Goal: Task Accomplishment & Management: Manage account settings

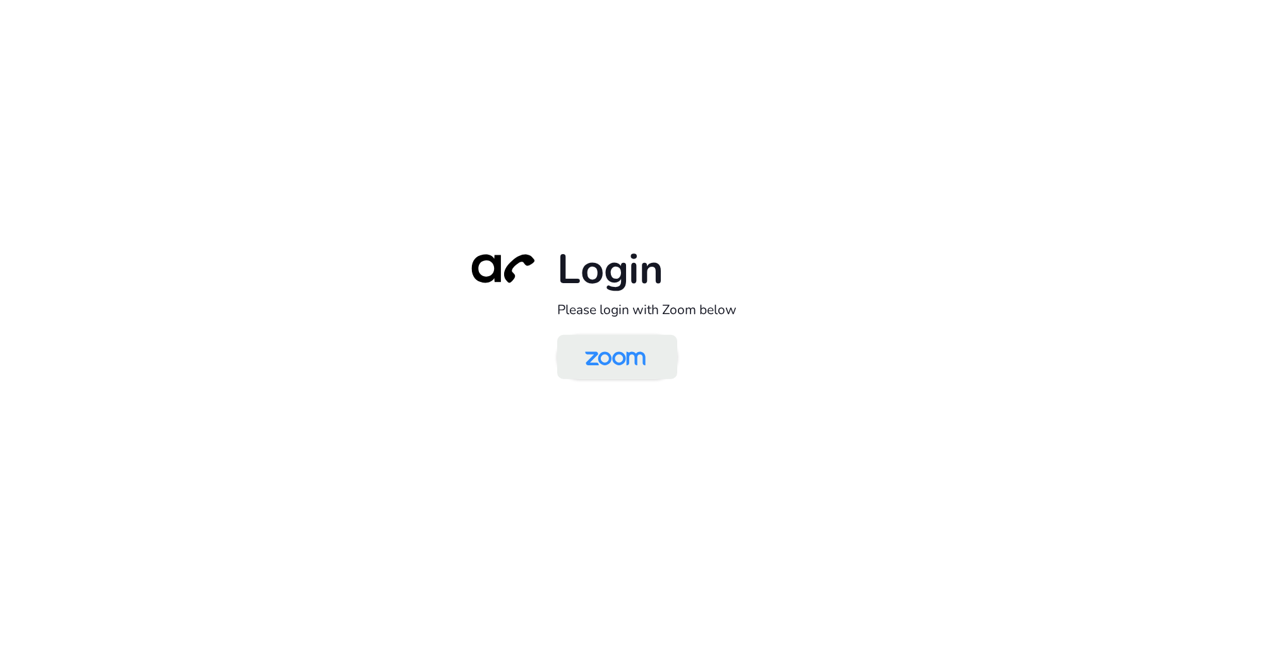
click at [623, 364] on img at bounding box center [615, 357] width 87 height 41
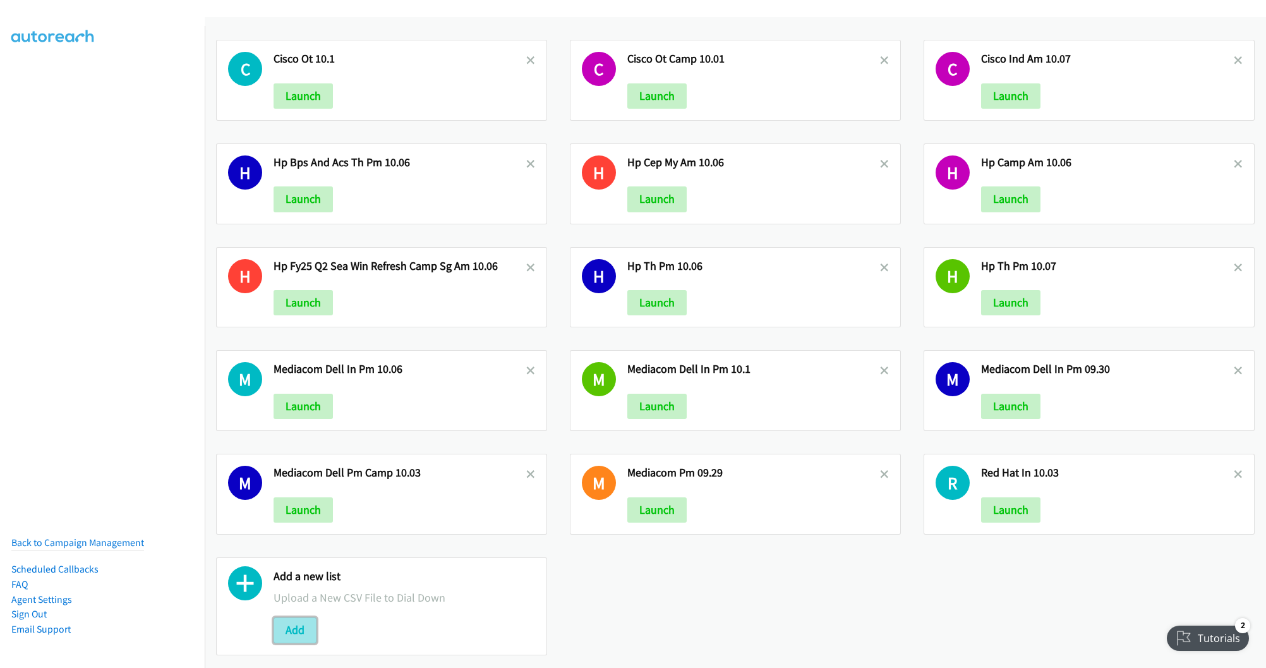
click at [288, 632] on button "Add" at bounding box center [294, 629] width 43 height 25
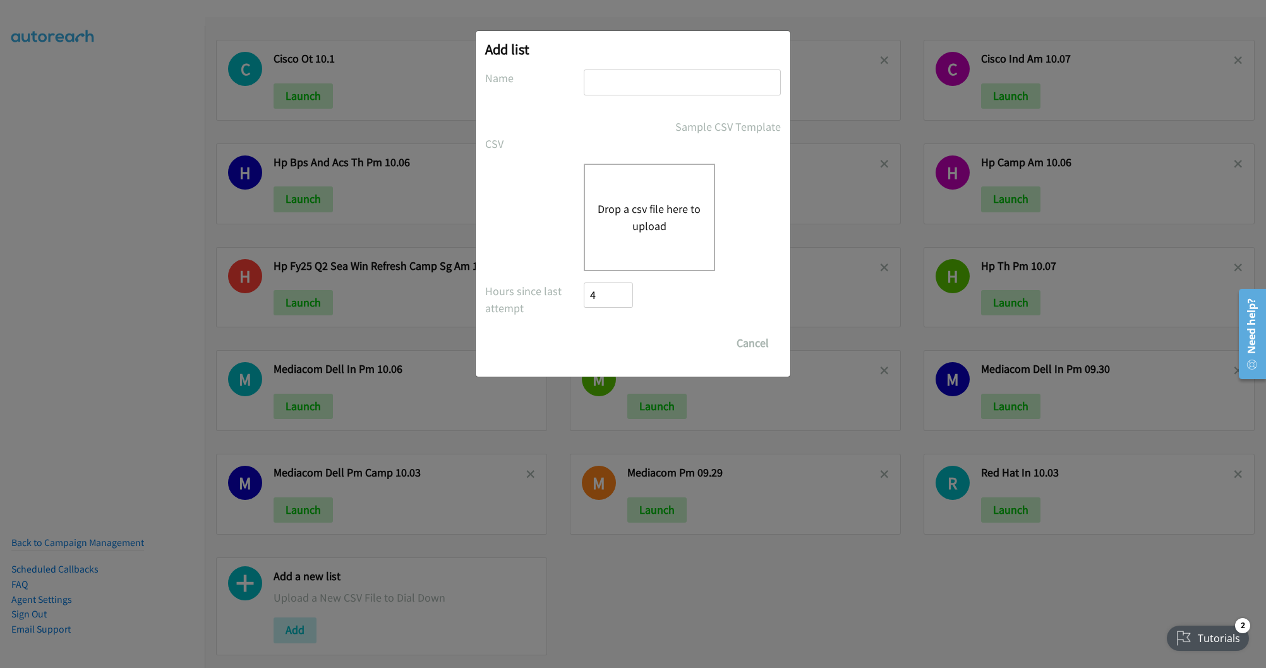
click at [616, 228] on button "Drop a csv file here to upload" at bounding box center [649, 217] width 104 height 34
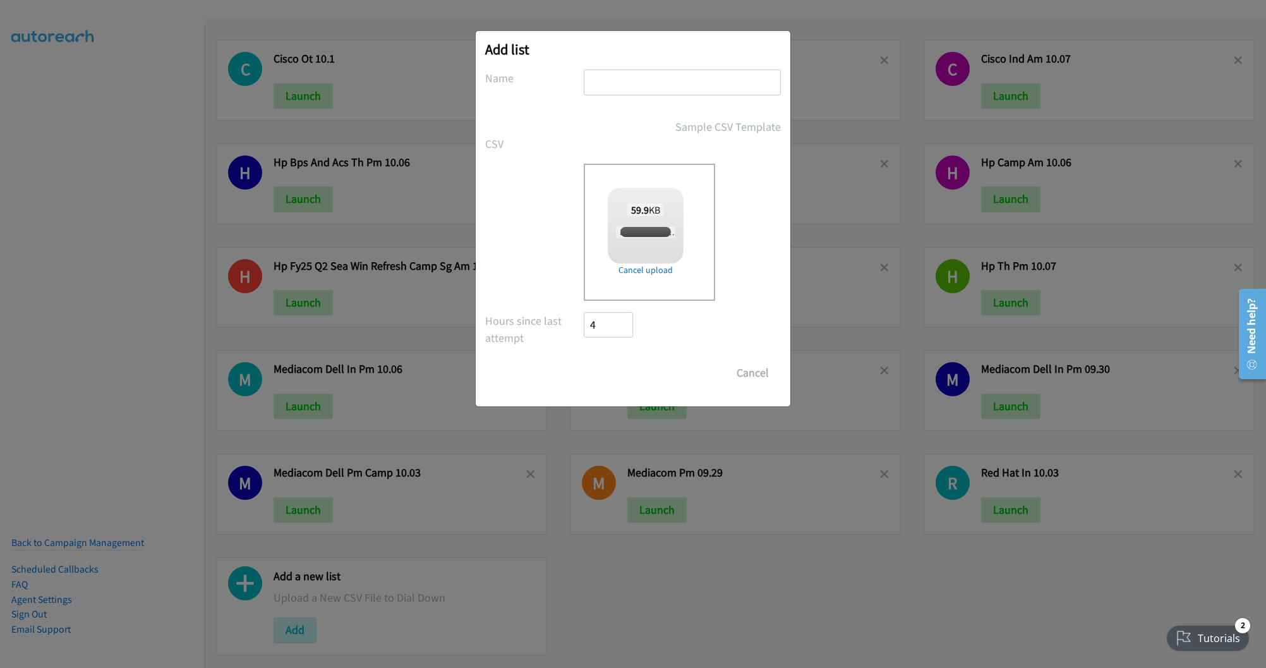
checkbox input "true"
click at [644, 78] on input "text" at bounding box center [682, 82] width 197 height 26
type input "CISCO IND AM Camp 10.08"
drag, startPoint x: 608, startPoint y: 373, endPoint x: 673, endPoint y: 389, distance: 66.9
click at [608, 373] on input "Save List" at bounding box center [617, 372] width 66 height 25
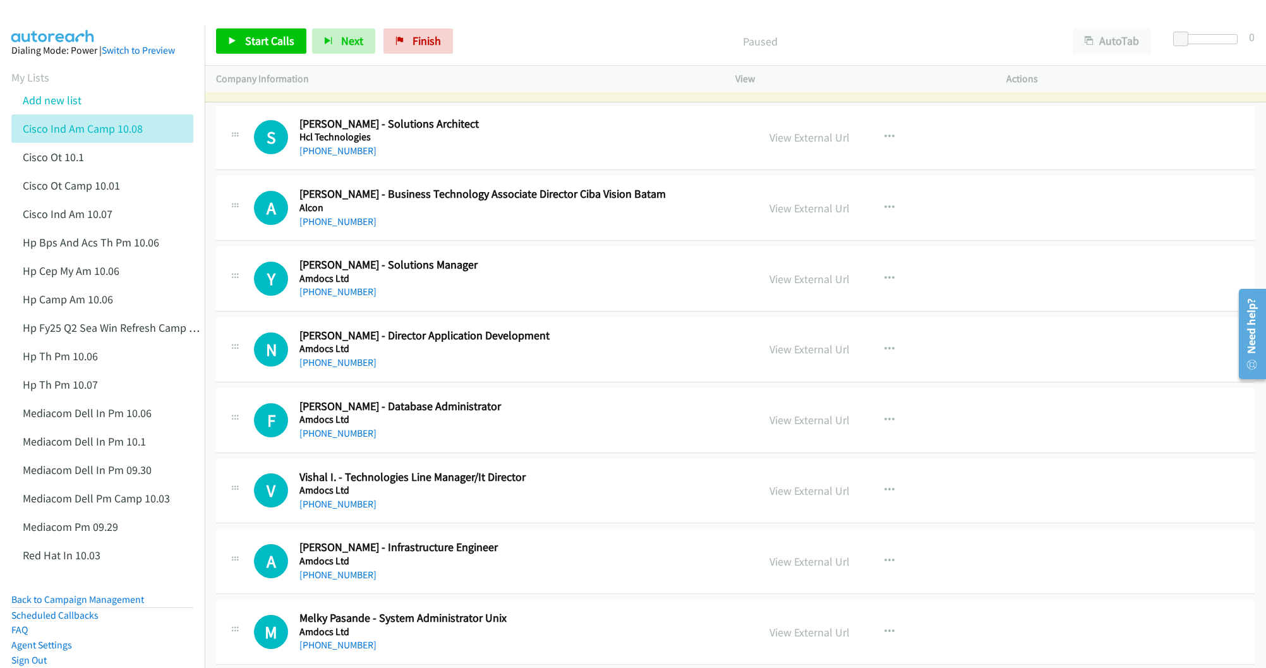
scroll to position [95, 0]
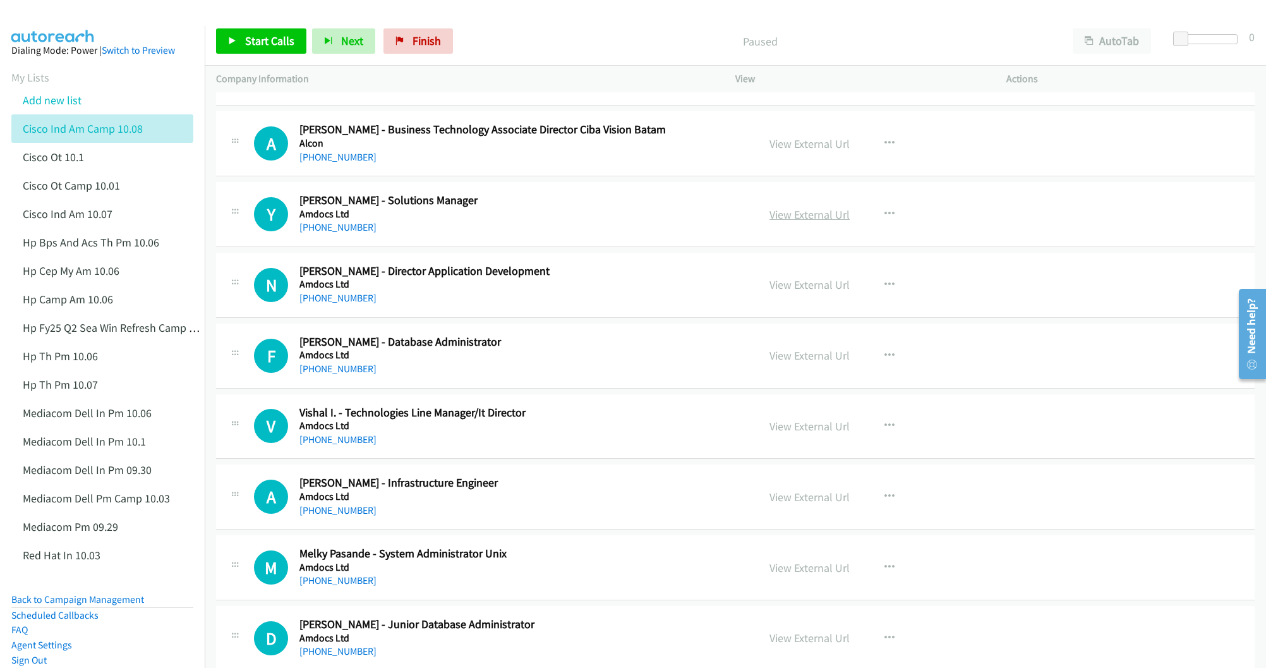
click at [781, 218] on link "View External Url" at bounding box center [809, 214] width 80 height 15
click at [785, 357] on link "View External Url" at bounding box center [809, 355] width 80 height 15
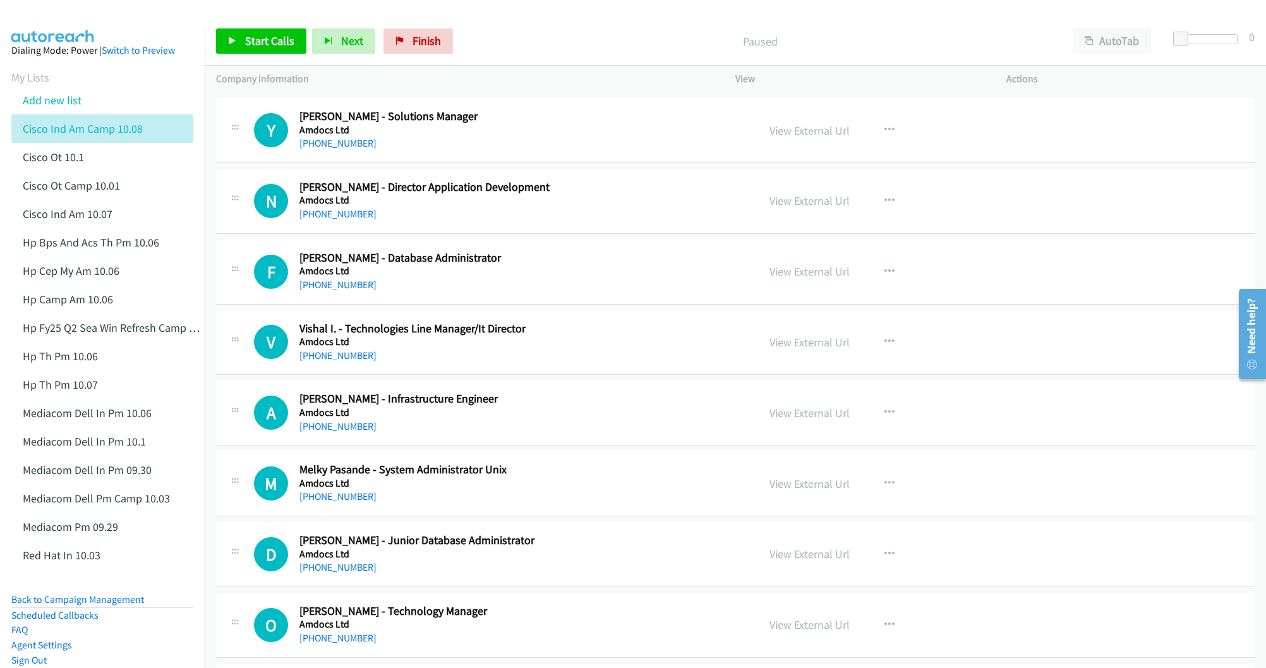
scroll to position [189, 0]
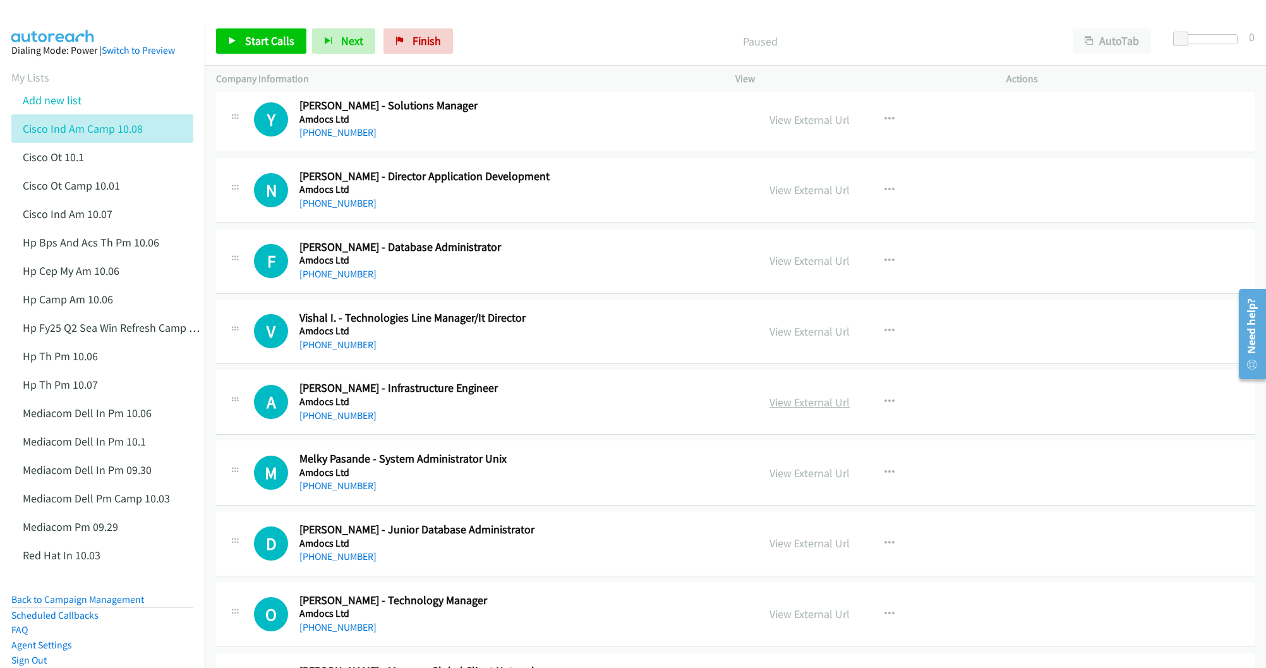
click at [771, 399] on link "View External Url" at bounding box center [809, 402] width 80 height 15
click at [789, 476] on link "View External Url" at bounding box center [809, 472] width 80 height 15
click at [770, 546] on link "View External Url" at bounding box center [809, 543] width 80 height 15
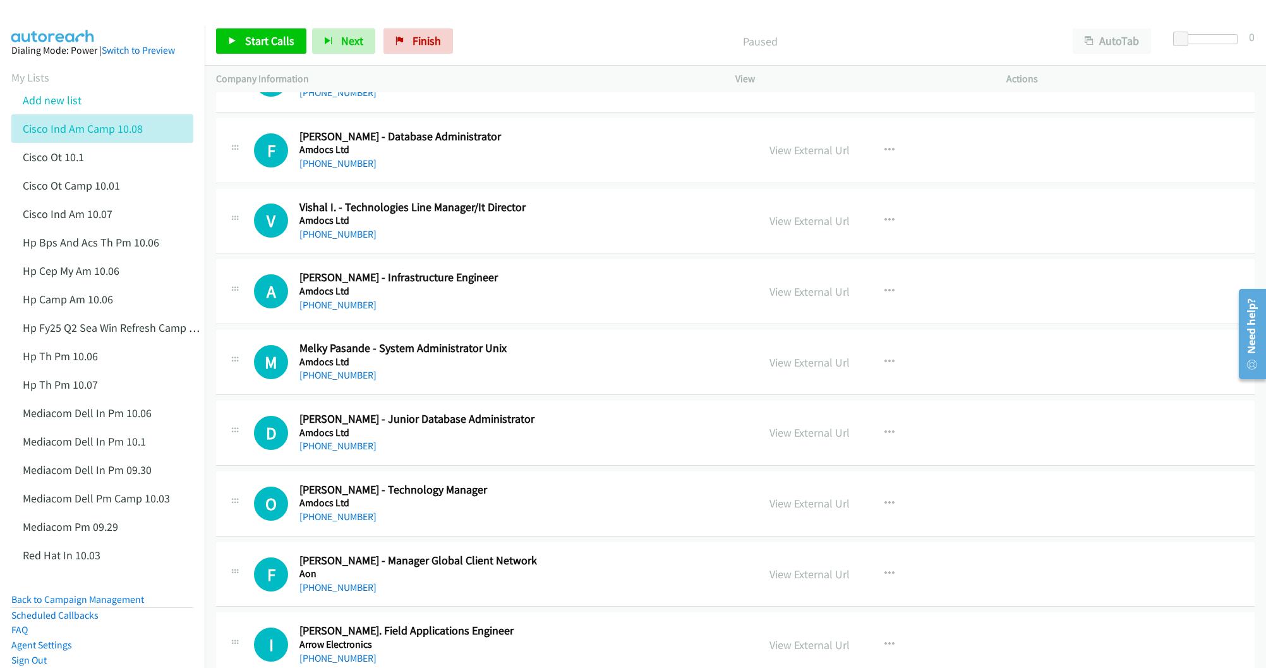
scroll to position [379, 0]
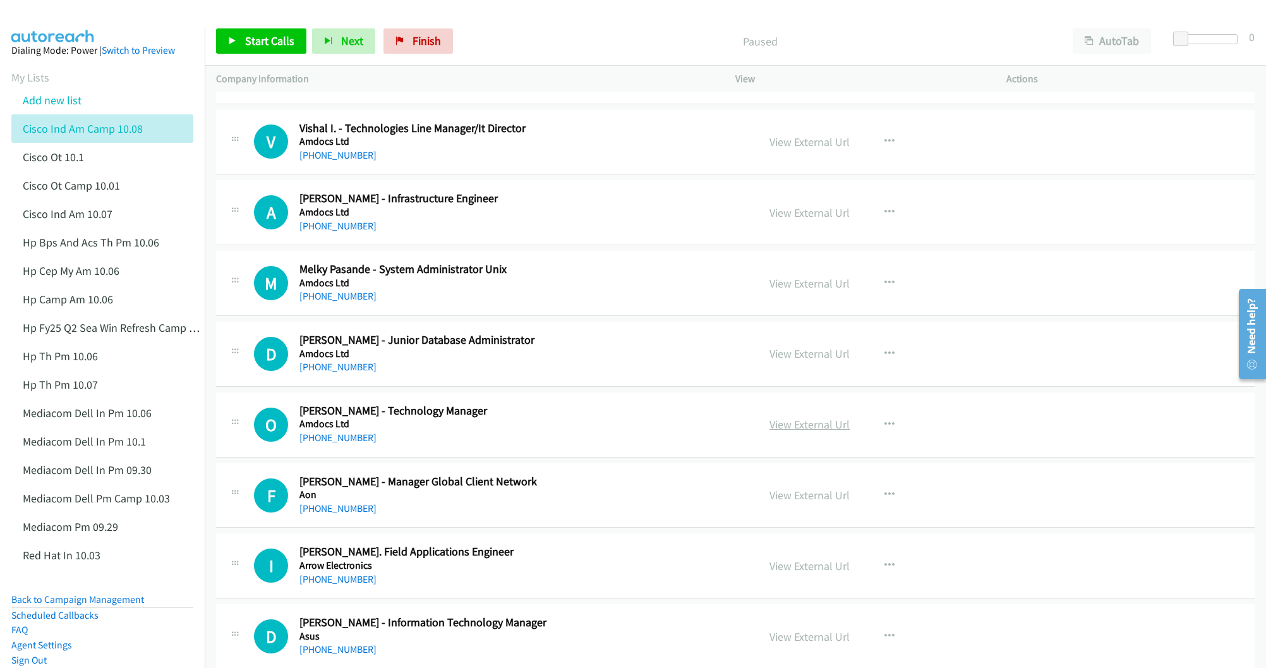
click at [798, 429] on link "View External Url" at bounding box center [809, 424] width 80 height 15
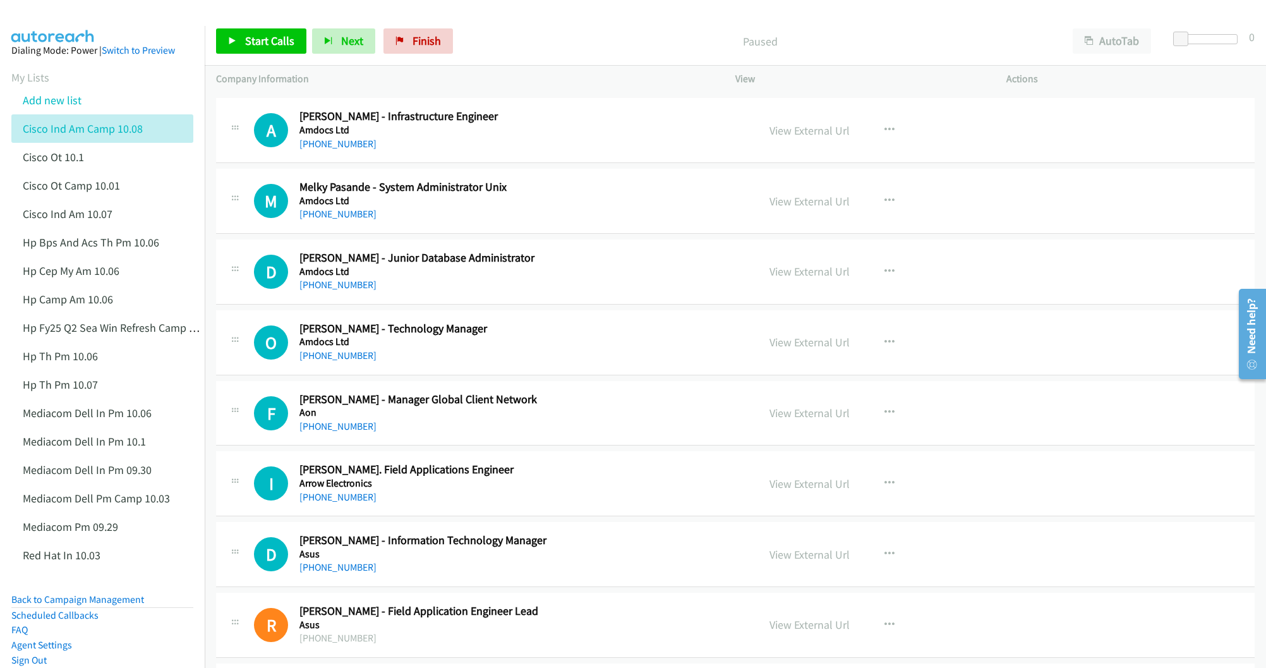
scroll to position [474, 0]
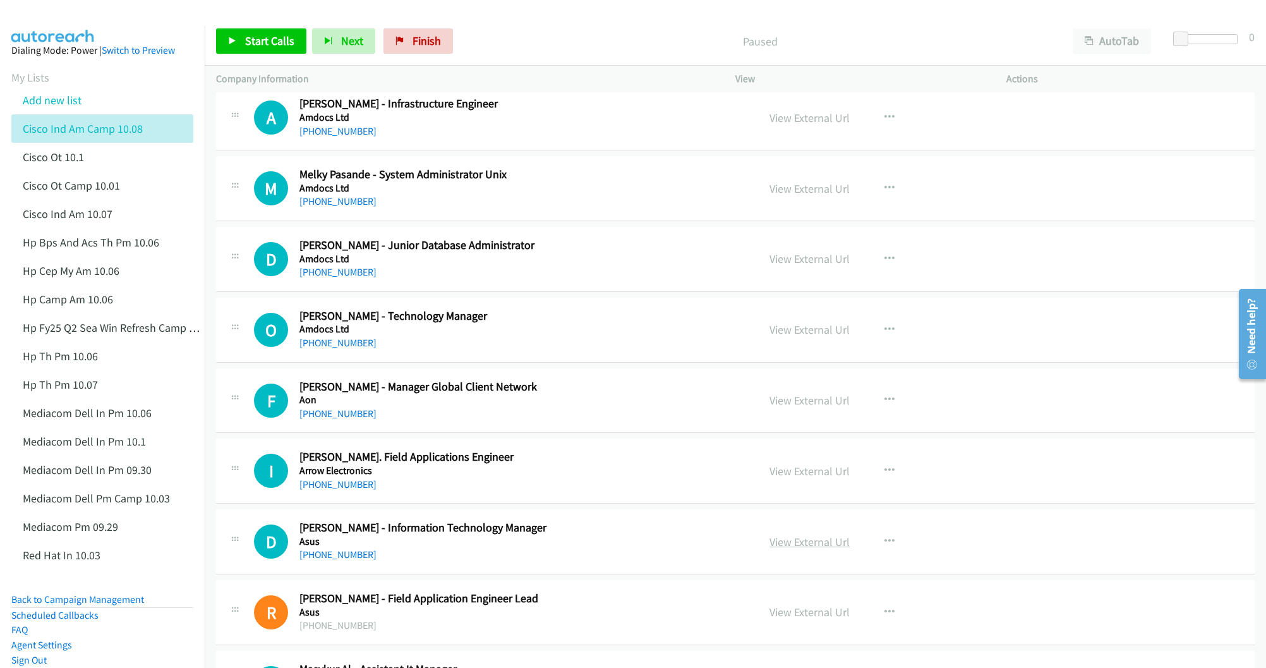
click at [800, 543] on link "View External Url" at bounding box center [809, 541] width 80 height 15
click at [813, 474] on link "View External Url" at bounding box center [809, 471] width 80 height 15
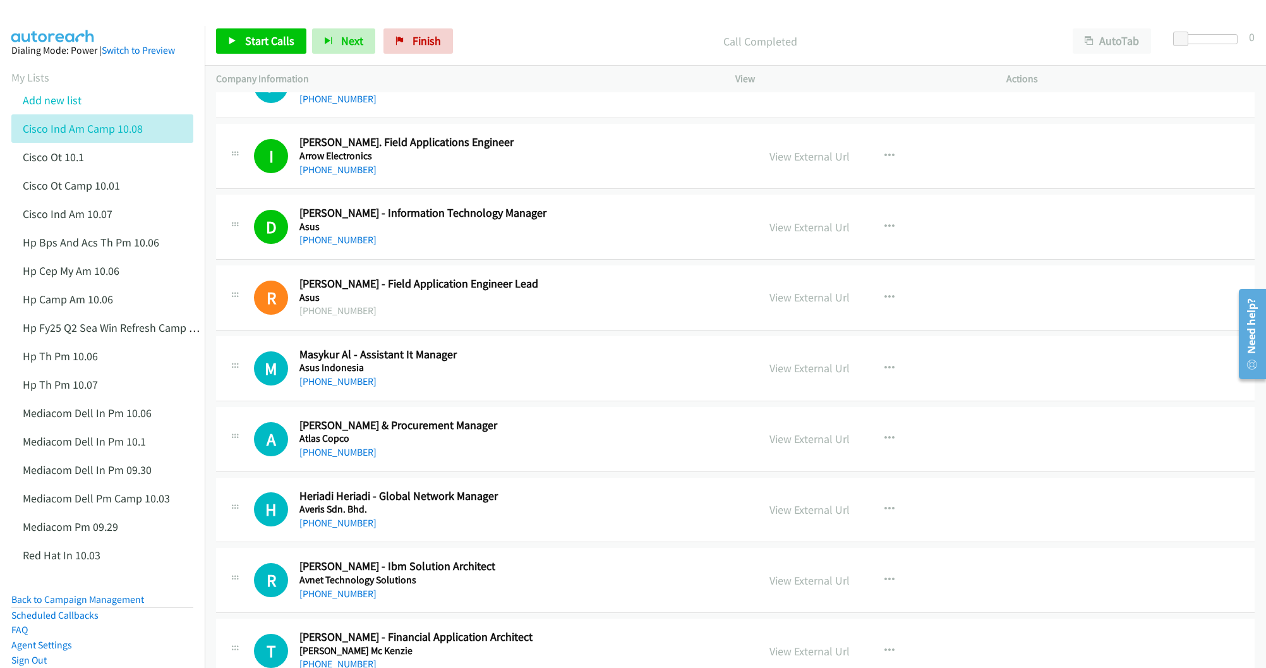
scroll to position [853, 0]
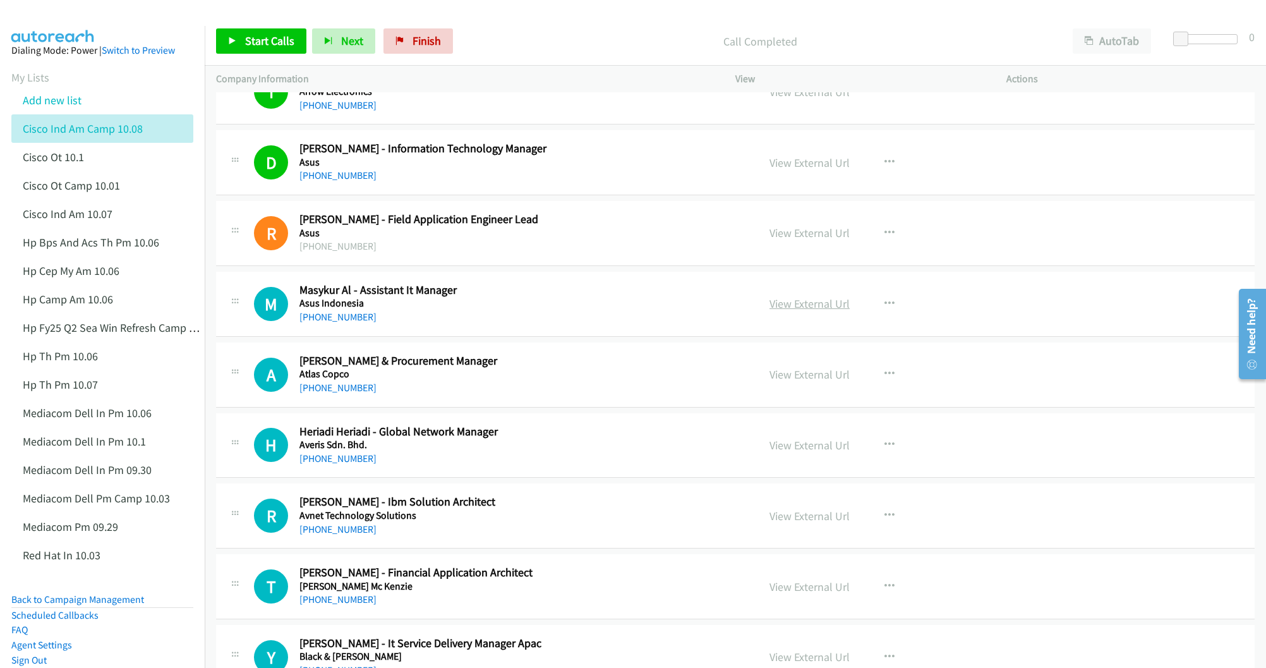
click at [785, 309] on link "View External Url" at bounding box center [809, 303] width 80 height 15
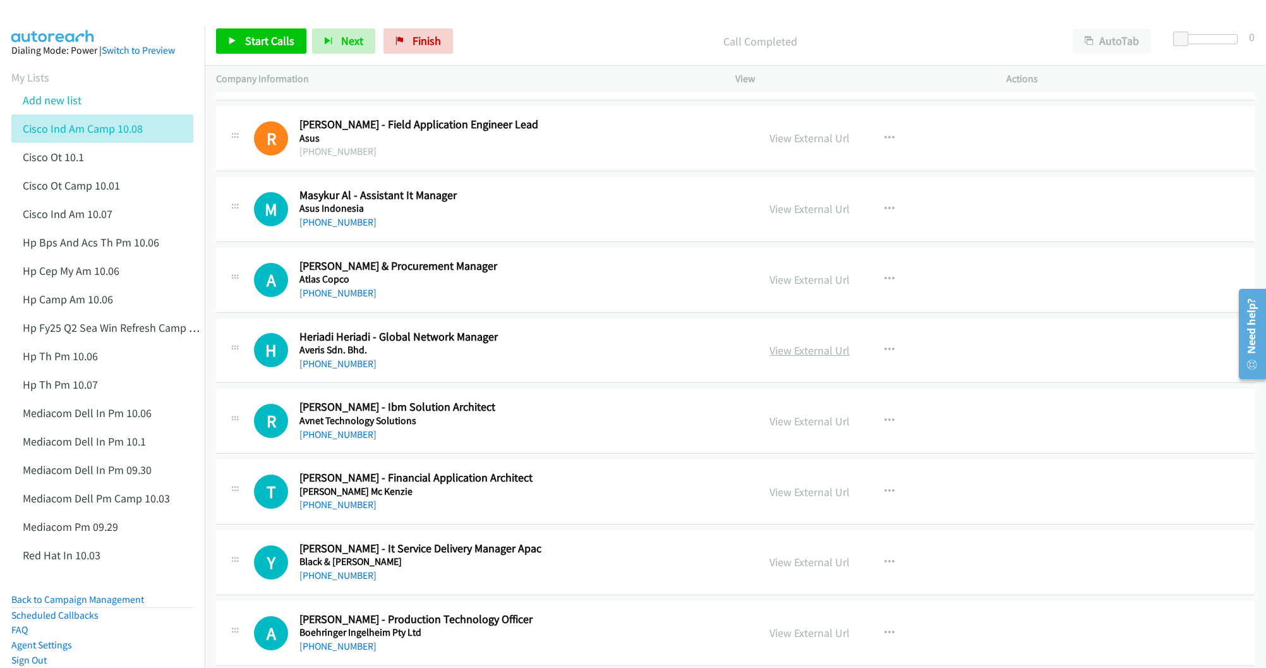
click at [789, 357] on link "View External Url" at bounding box center [809, 350] width 80 height 15
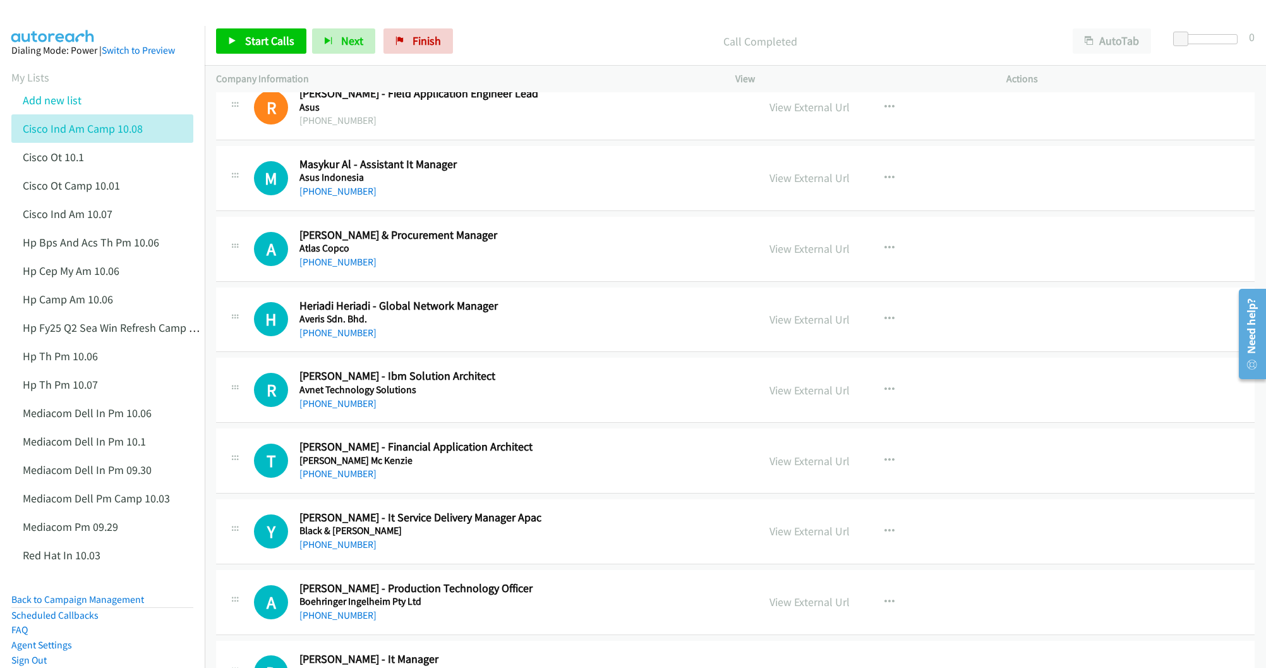
scroll to position [1042, 0]
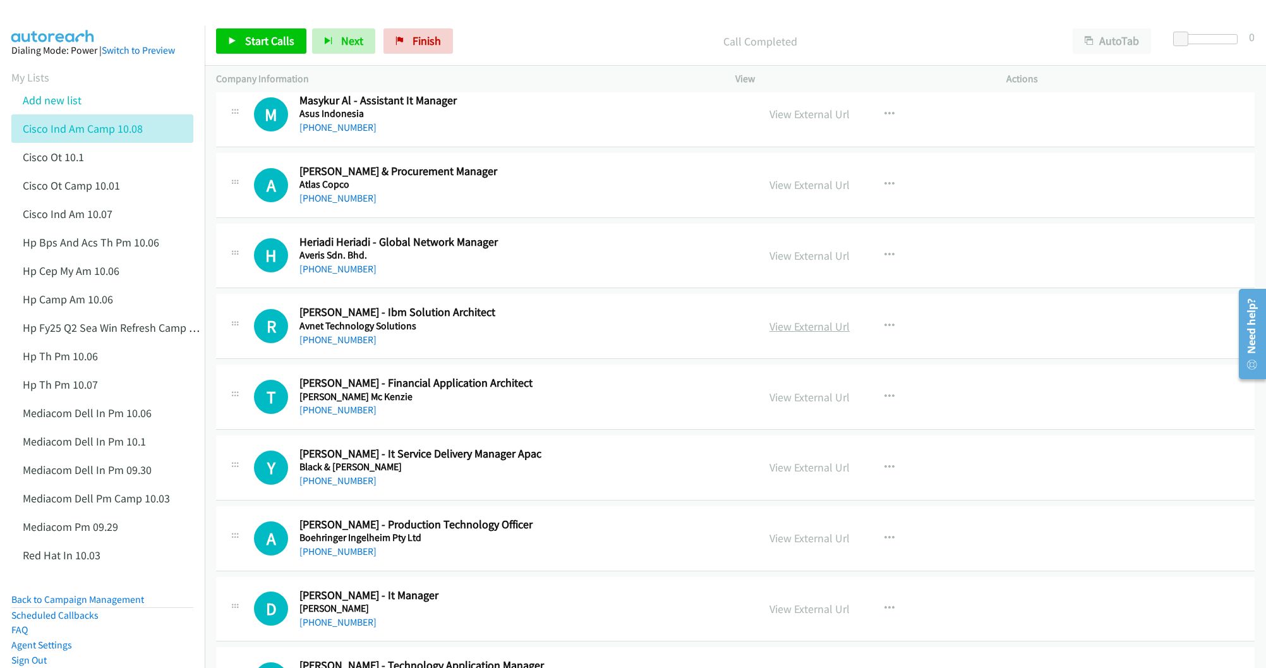
click at [806, 333] on link "View External Url" at bounding box center [809, 326] width 80 height 15
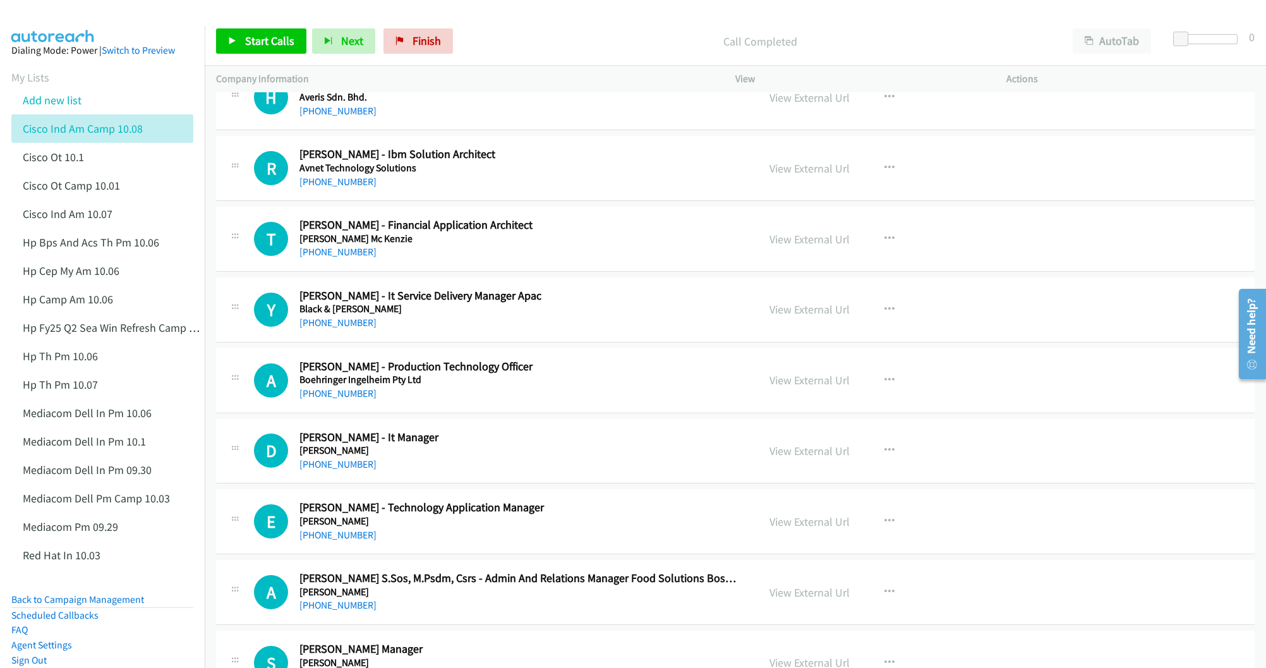
scroll to position [1232, 0]
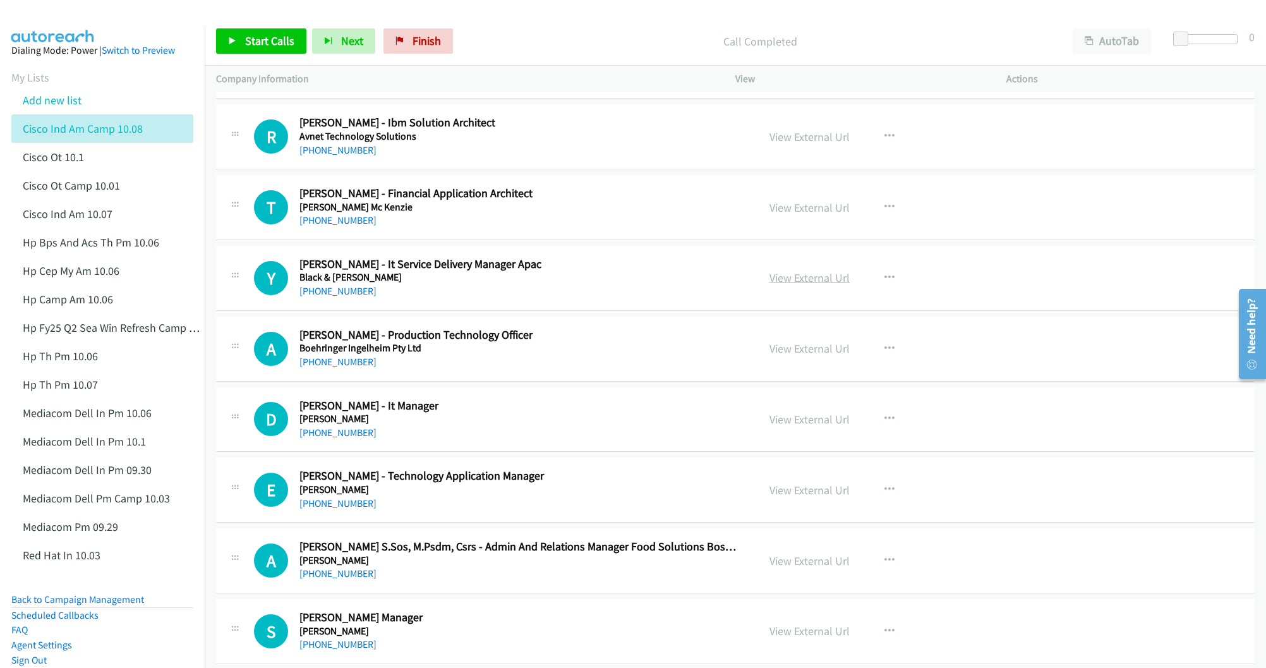
click at [809, 285] on link "View External Url" at bounding box center [809, 277] width 80 height 15
click at [793, 354] on link "View External Url" at bounding box center [809, 348] width 80 height 15
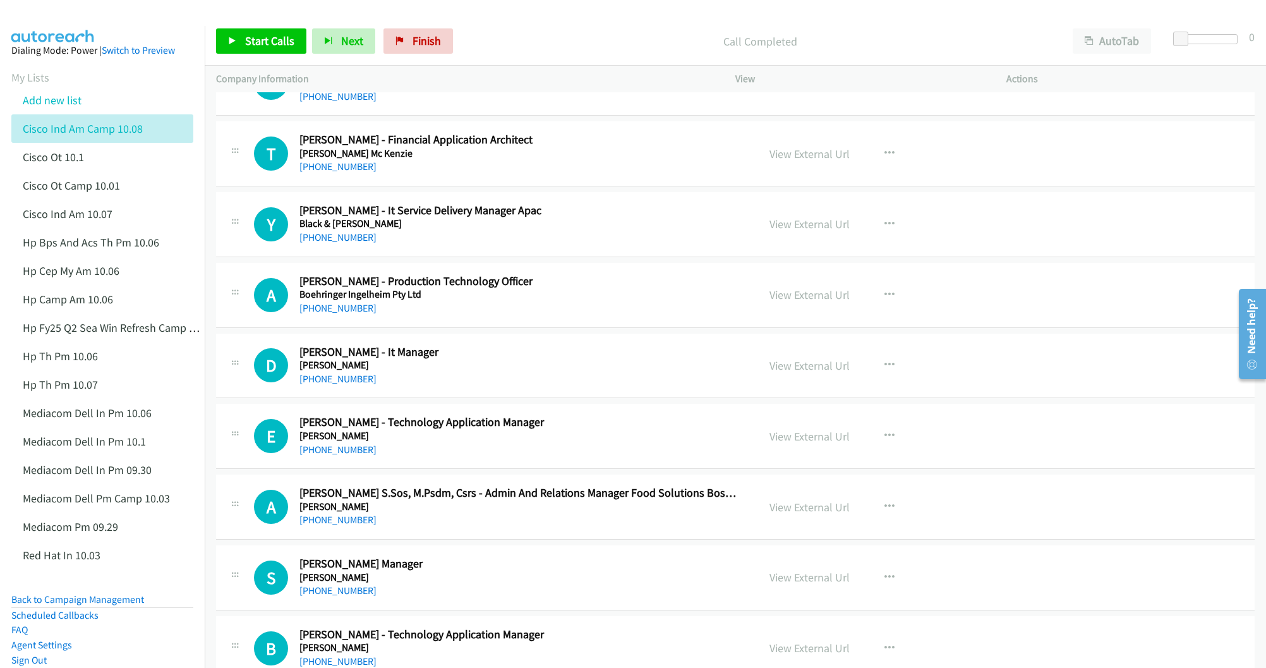
scroll to position [1326, 0]
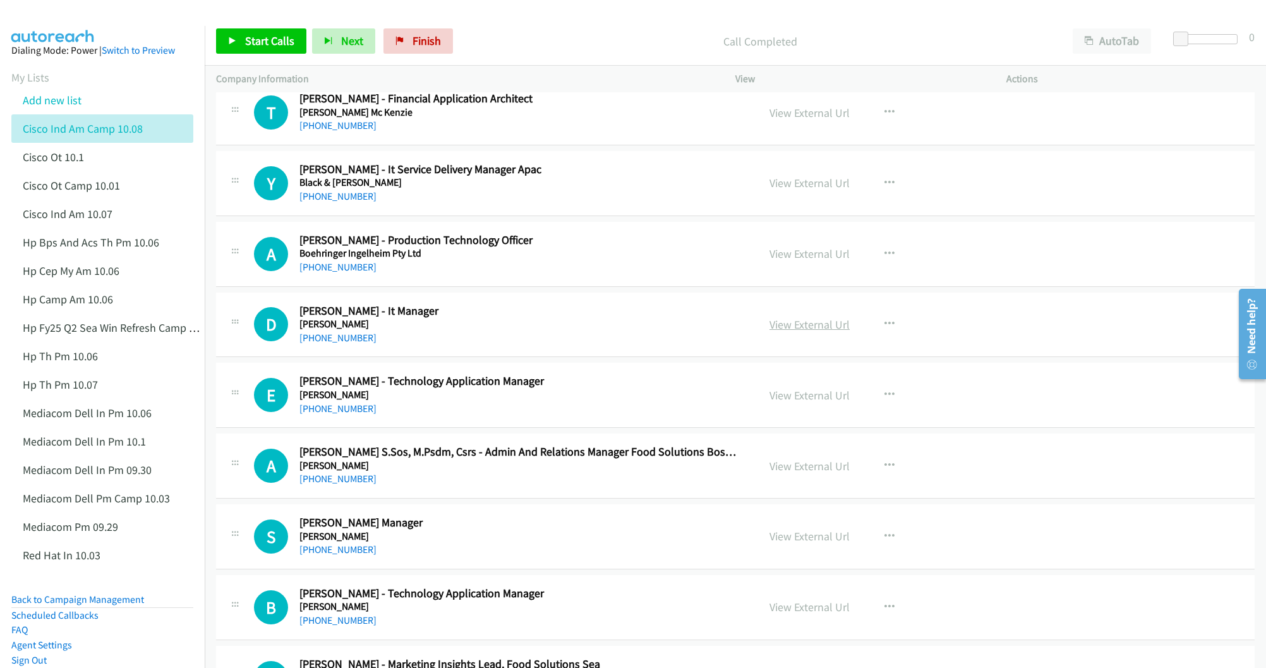
click at [811, 332] on link "View External Url" at bounding box center [809, 324] width 80 height 15
click at [796, 400] on link "View External Url" at bounding box center [809, 395] width 80 height 15
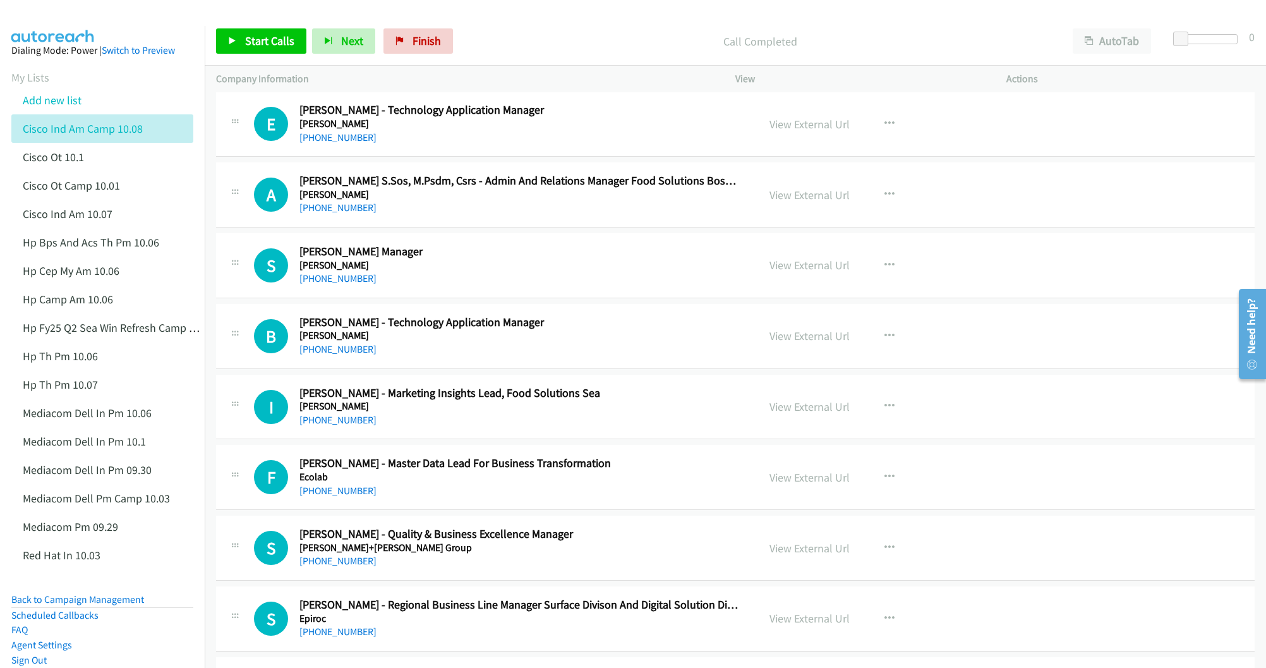
scroll to position [1610, 0]
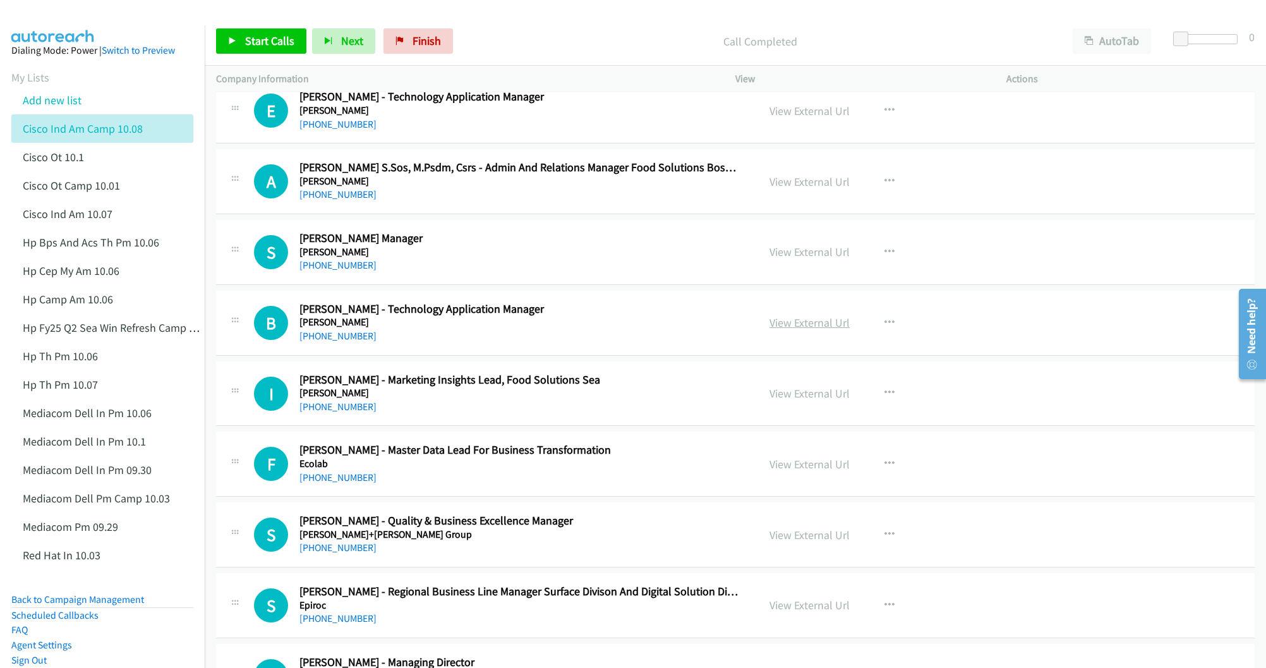
click at [804, 330] on link "View External Url" at bounding box center [809, 322] width 80 height 15
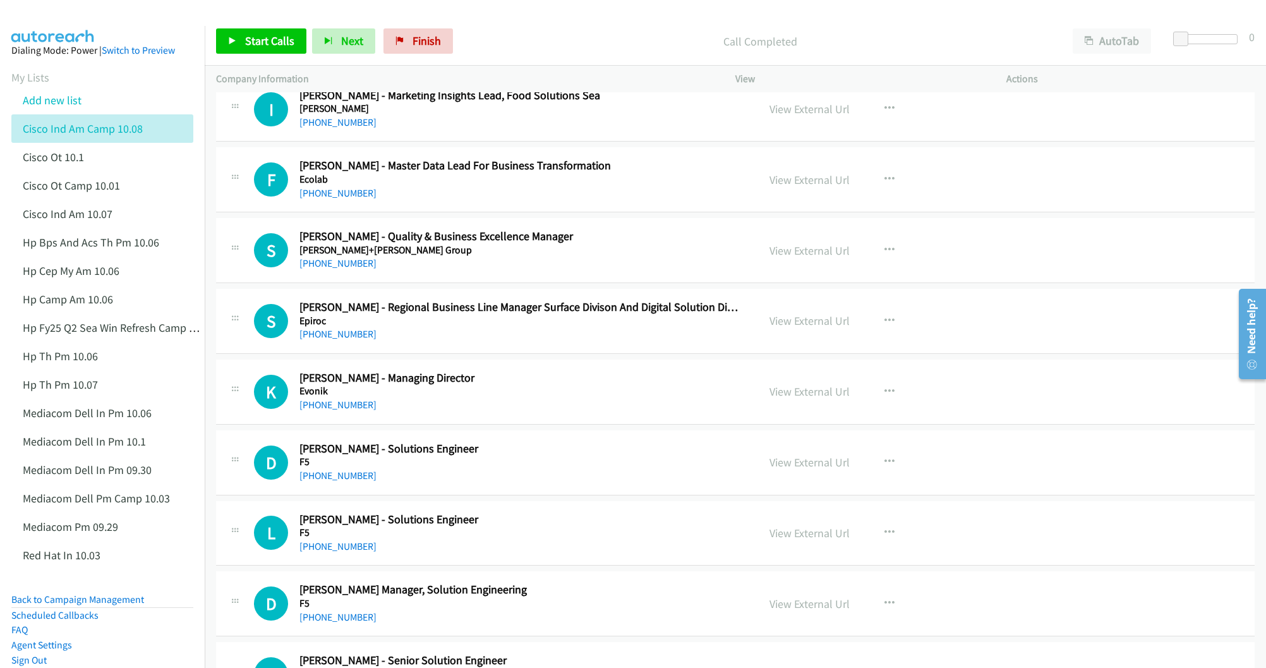
scroll to position [1989, 0]
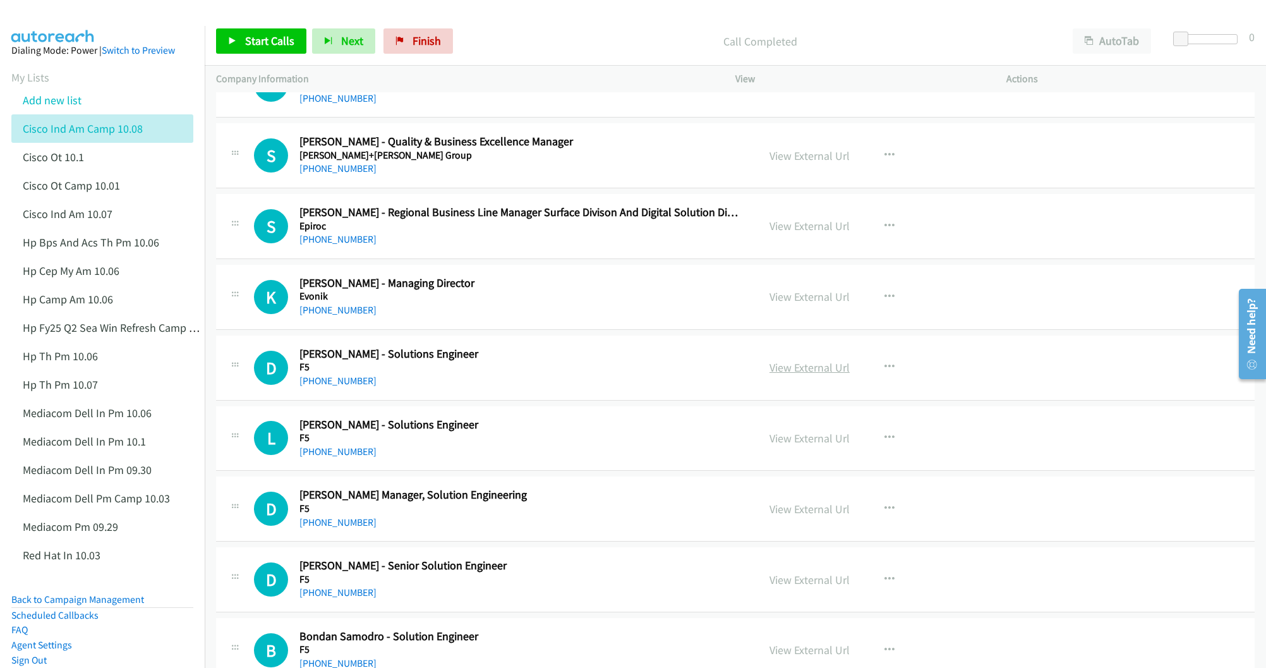
click at [794, 375] on link "View External Url" at bounding box center [809, 367] width 80 height 15
click at [802, 445] on link "View External Url" at bounding box center [809, 438] width 80 height 15
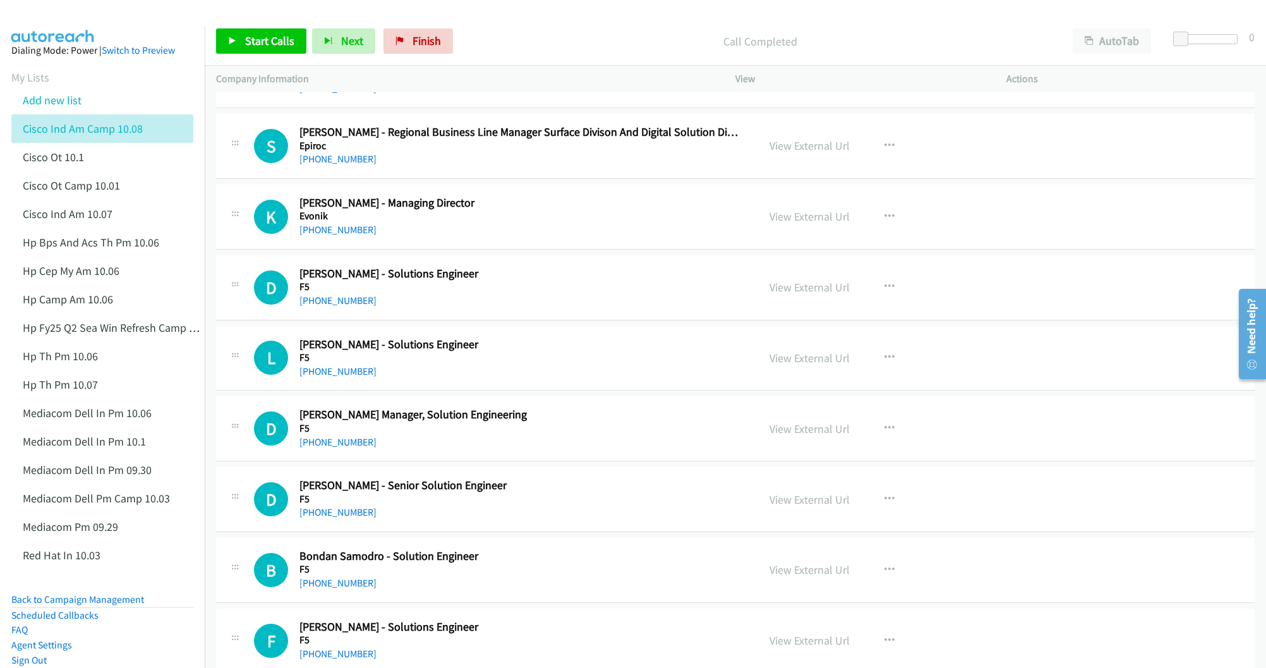
scroll to position [2084, 0]
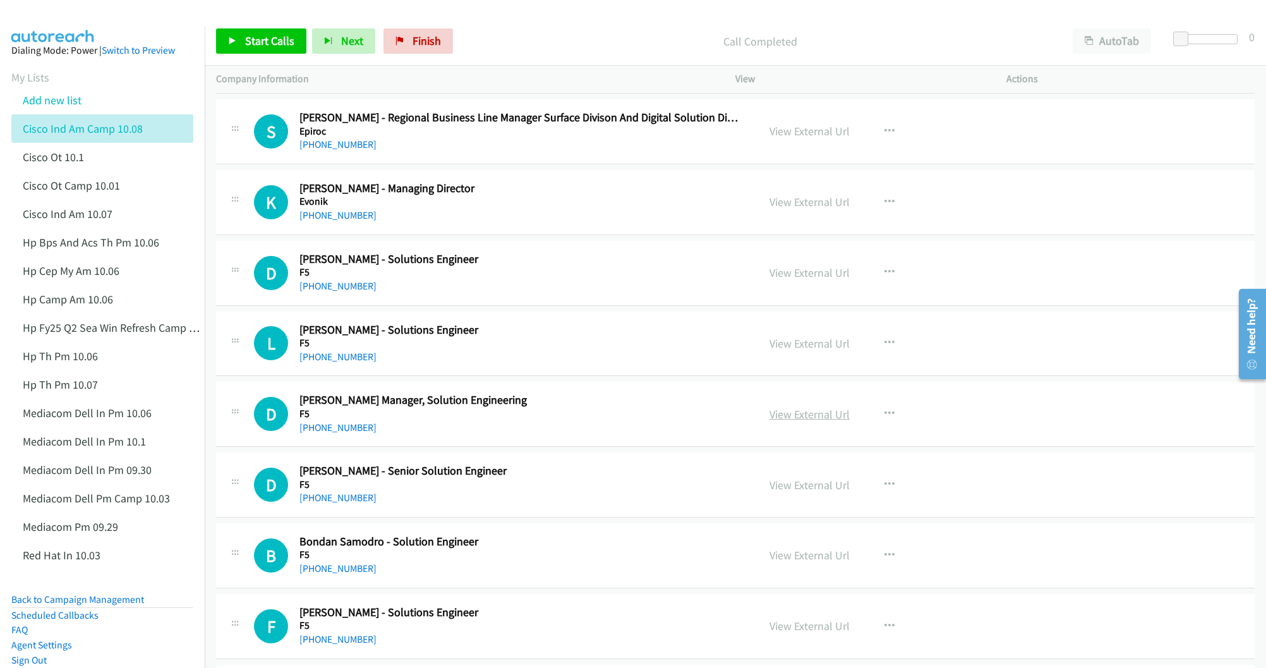
click at [802, 421] on link "View External Url" at bounding box center [809, 414] width 80 height 15
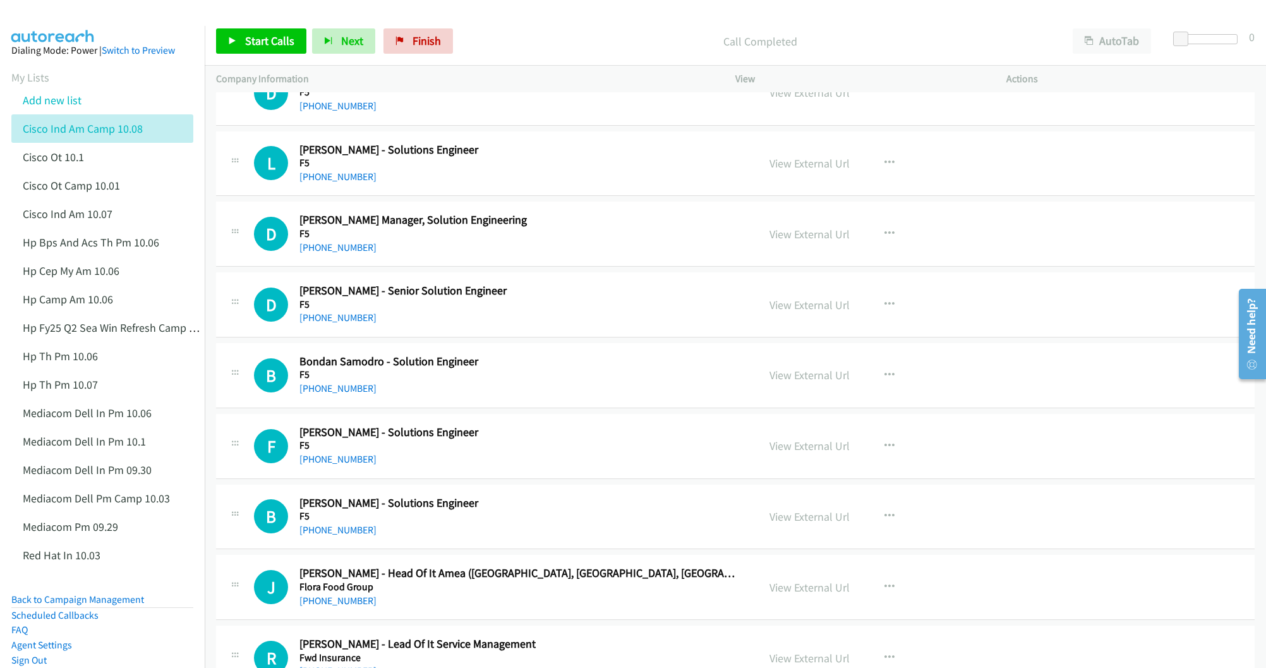
scroll to position [2274, 0]
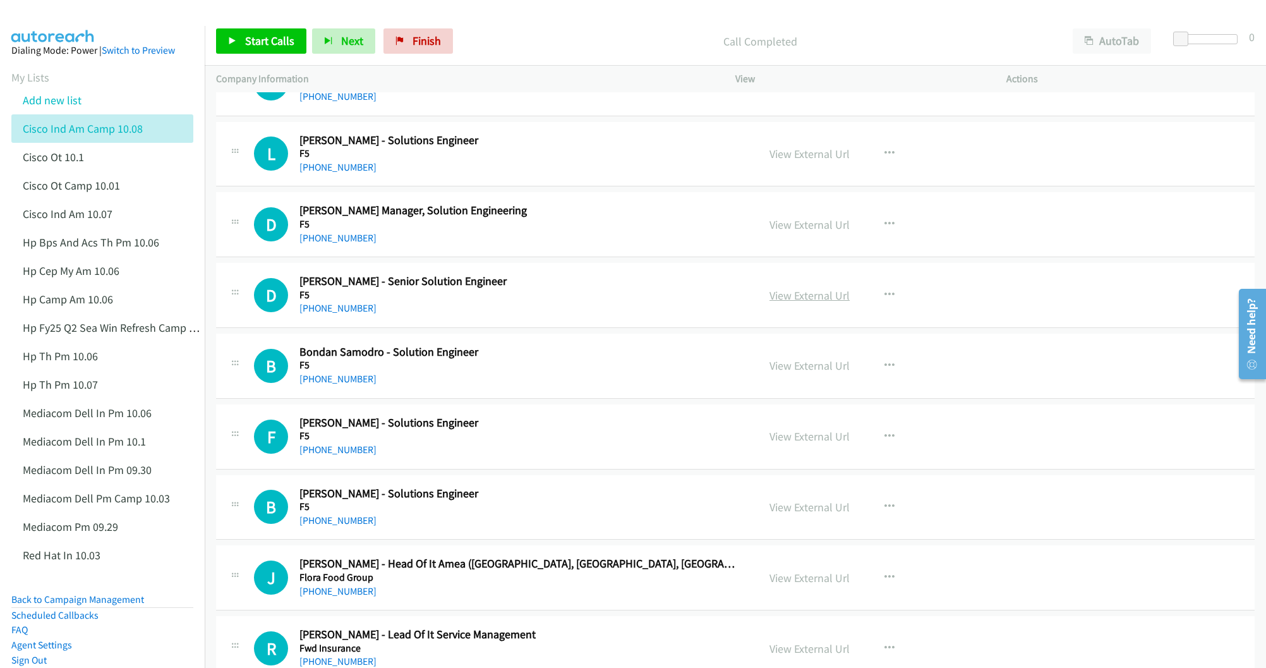
click at [784, 302] on link "View External Url" at bounding box center [809, 295] width 80 height 15
click at [790, 443] on link "View External Url" at bounding box center [809, 436] width 80 height 15
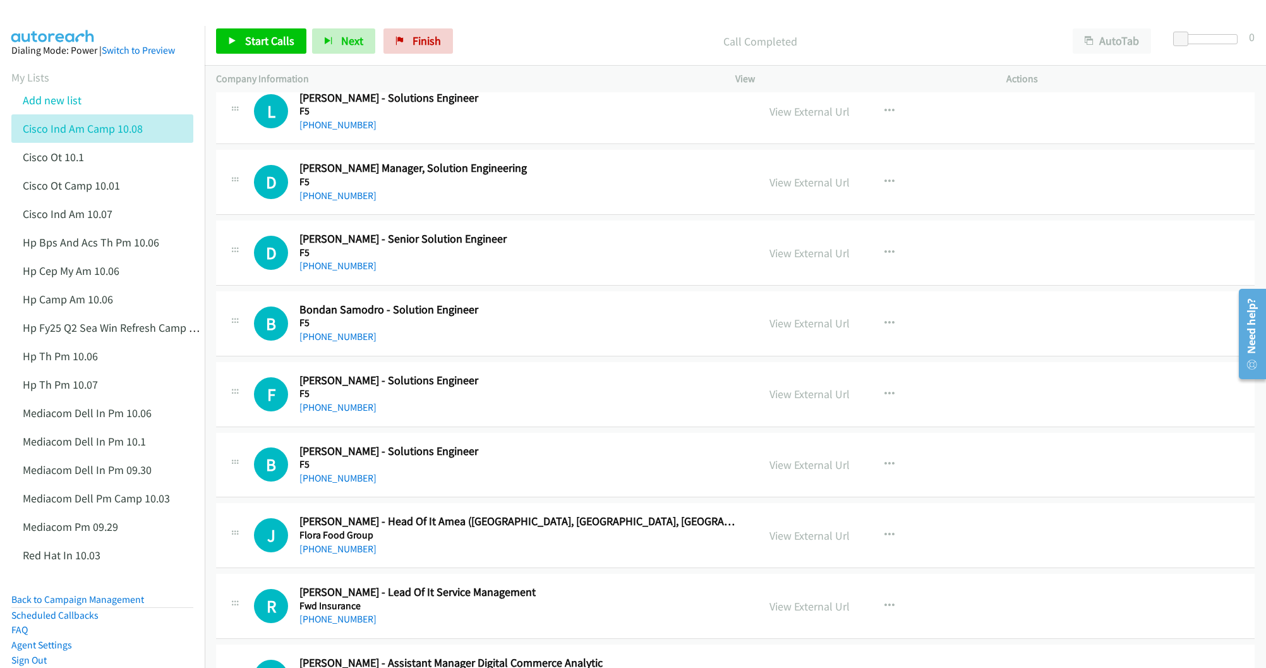
scroll to position [2368, 0]
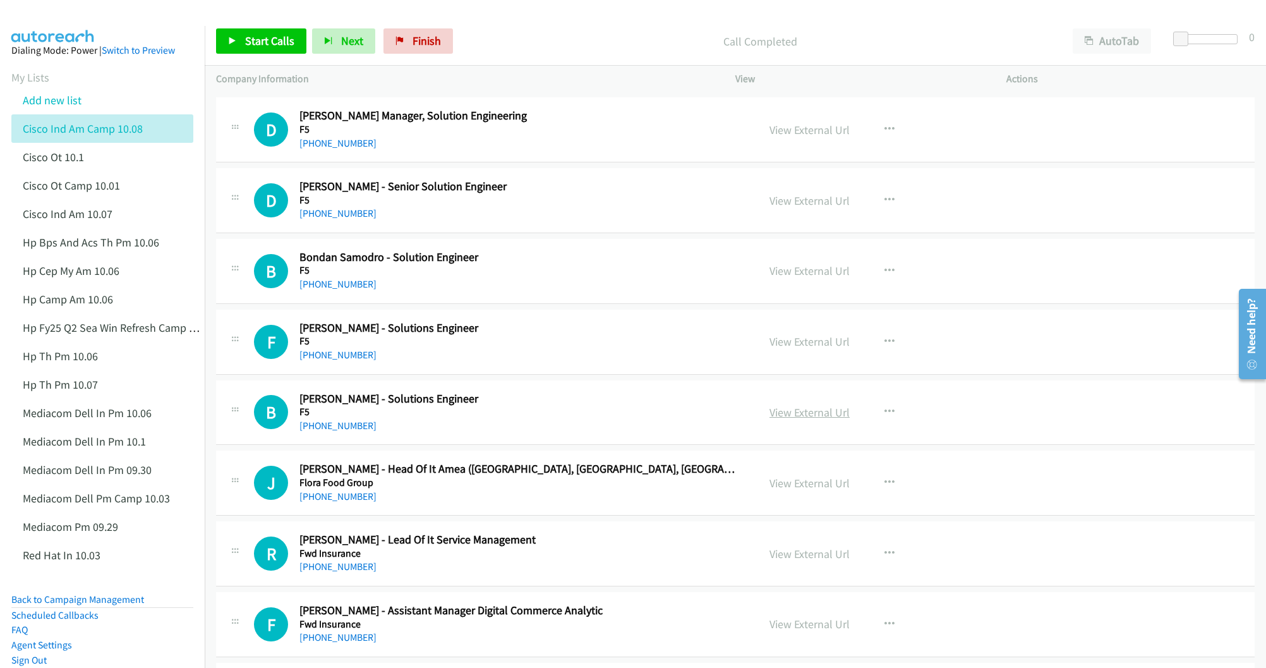
click at [804, 419] on link "View External Url" at bounding box center [809, 412] width 80 height 15
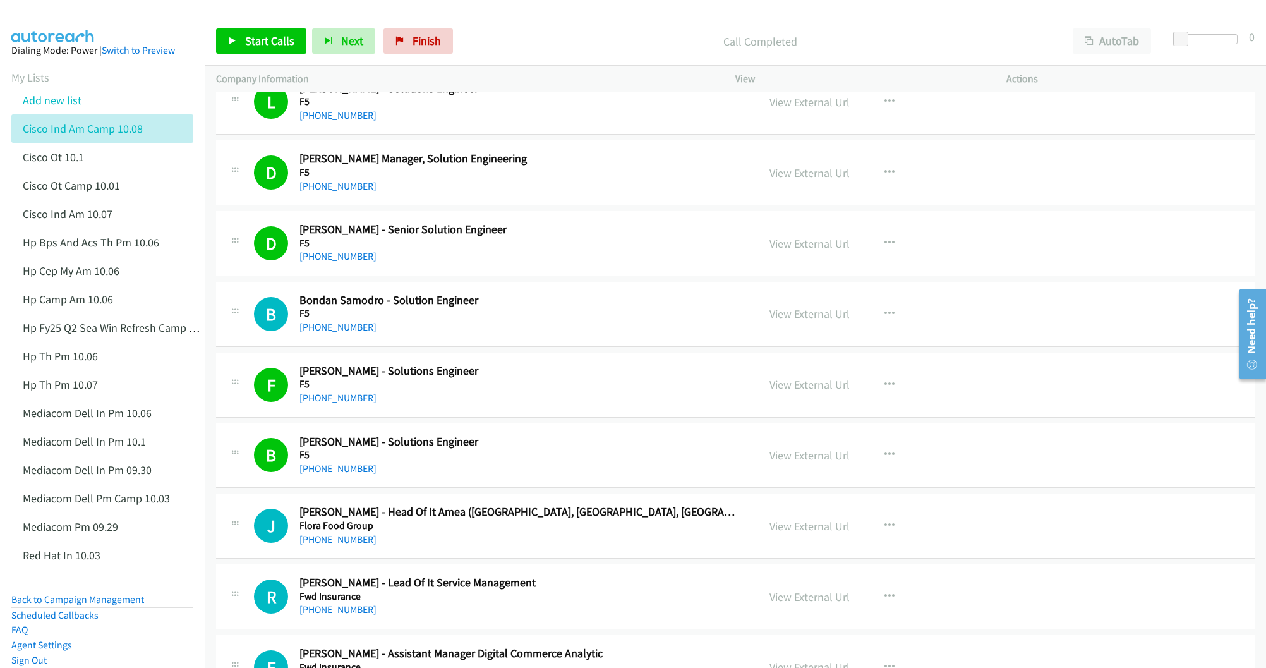
scroll to position [2463, 0]
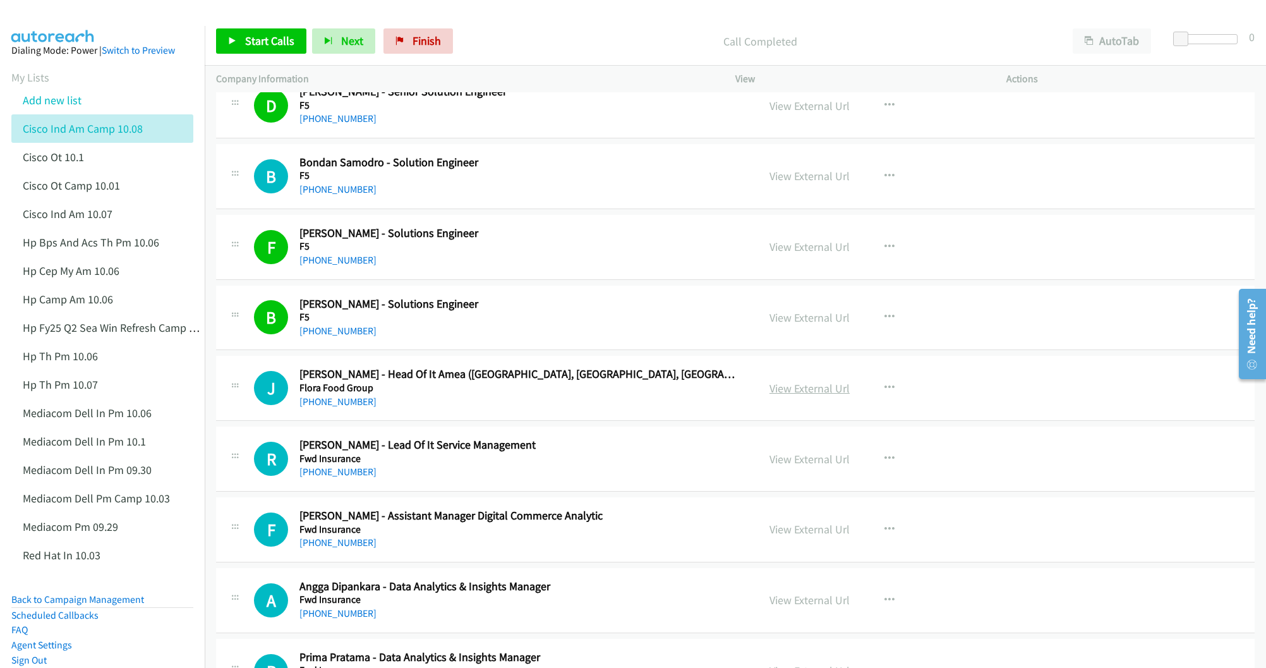
click at [776, 395] on link "View External Url" at bounding box center [809, 388] width 80 height 15
click at [793, 466] on link "View External Url" at bounding box center [809, 459] width 80 height 15
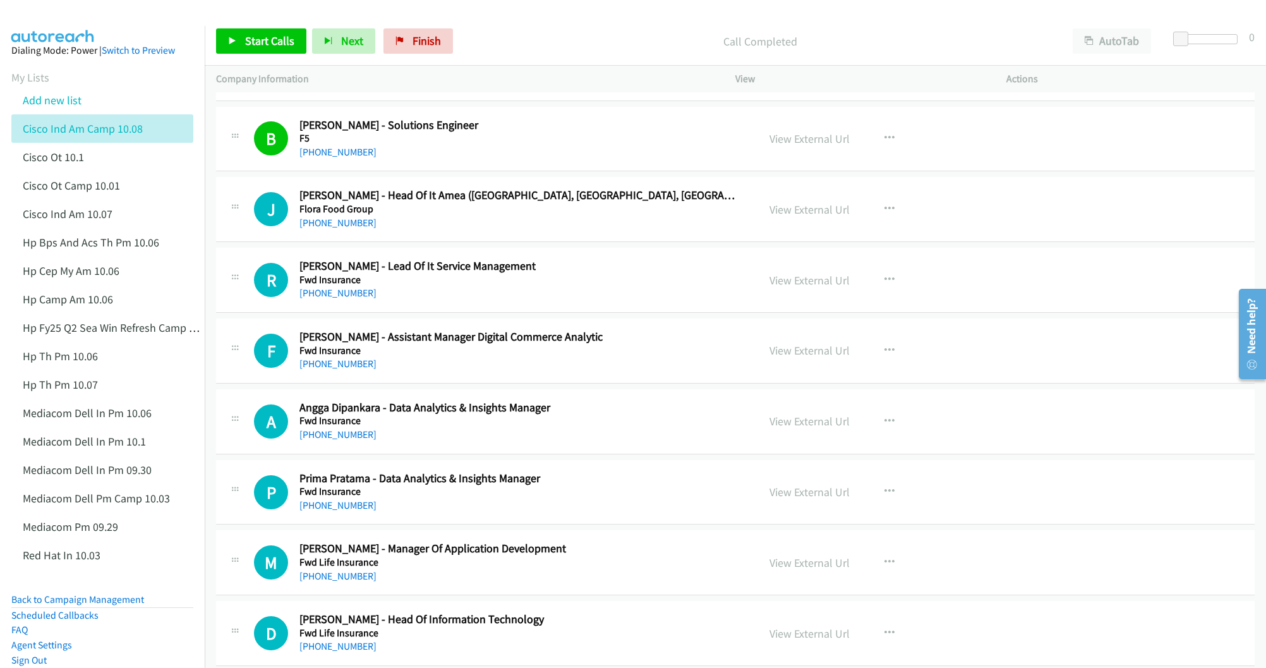
scroll to position [2653, 0]
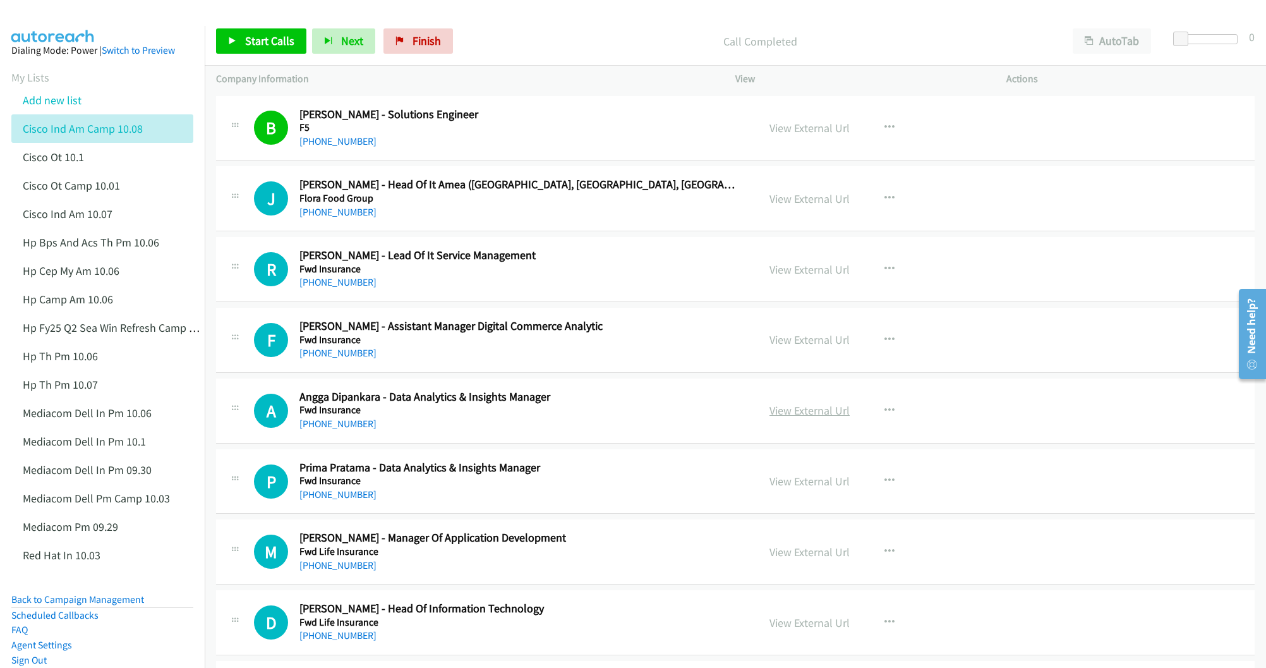
click at [779, 417] on link "View External Url" at bounding box center [809, 410] width 80 height 15
click at [808, 488] on link "View External Url" at bounding box center [809, 481] width 80 height 15
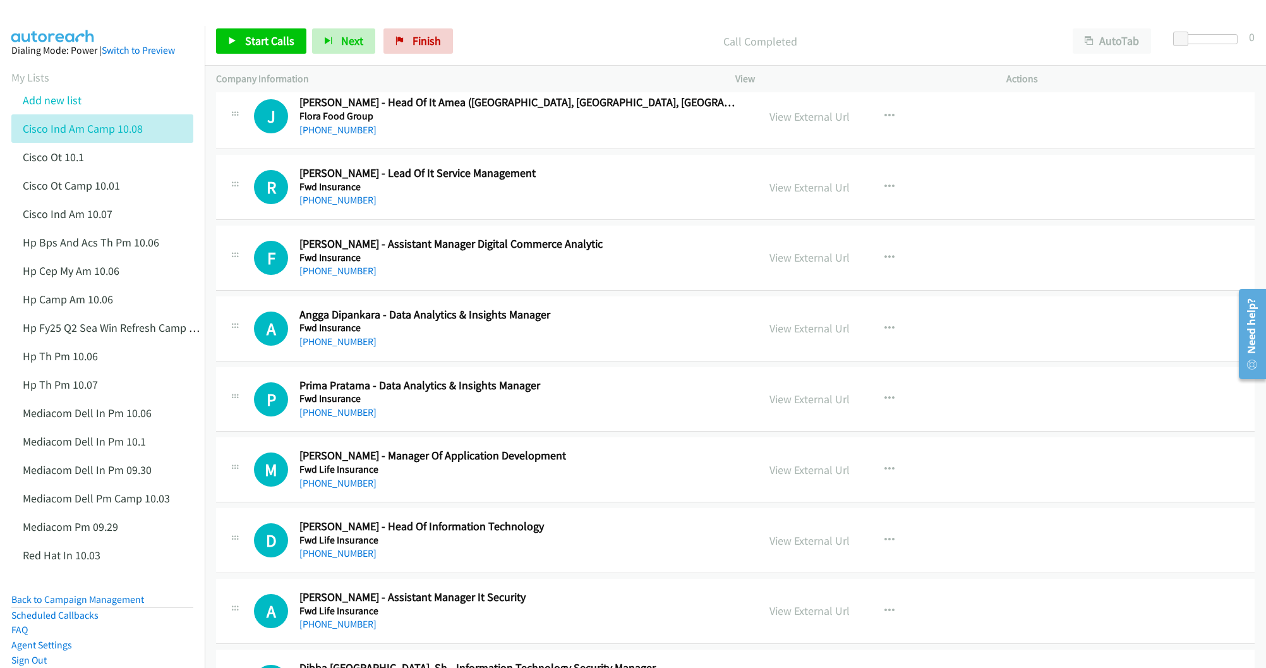
scroll to position [2747, 0]
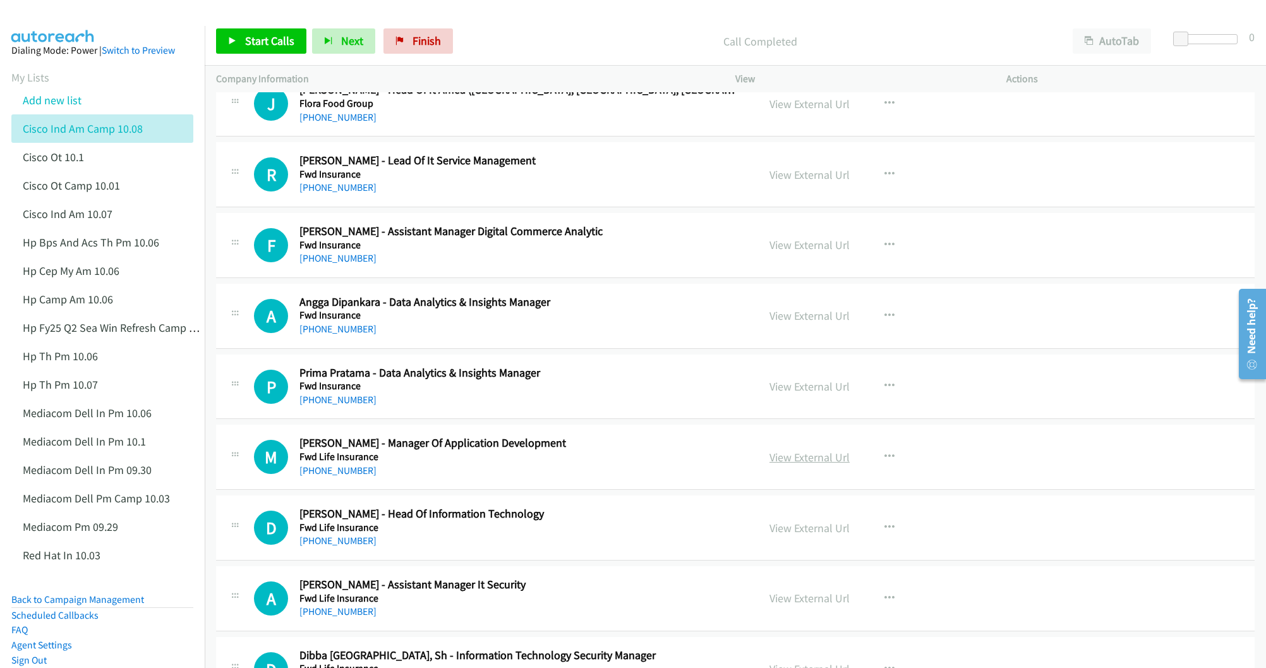
click at [805, 464] on link "View External Url" at bounding box center [809, 457] width 80 height 15
click at [798, 535] on link "View External Url" at bounding box center [809, 527] width 80 height 15
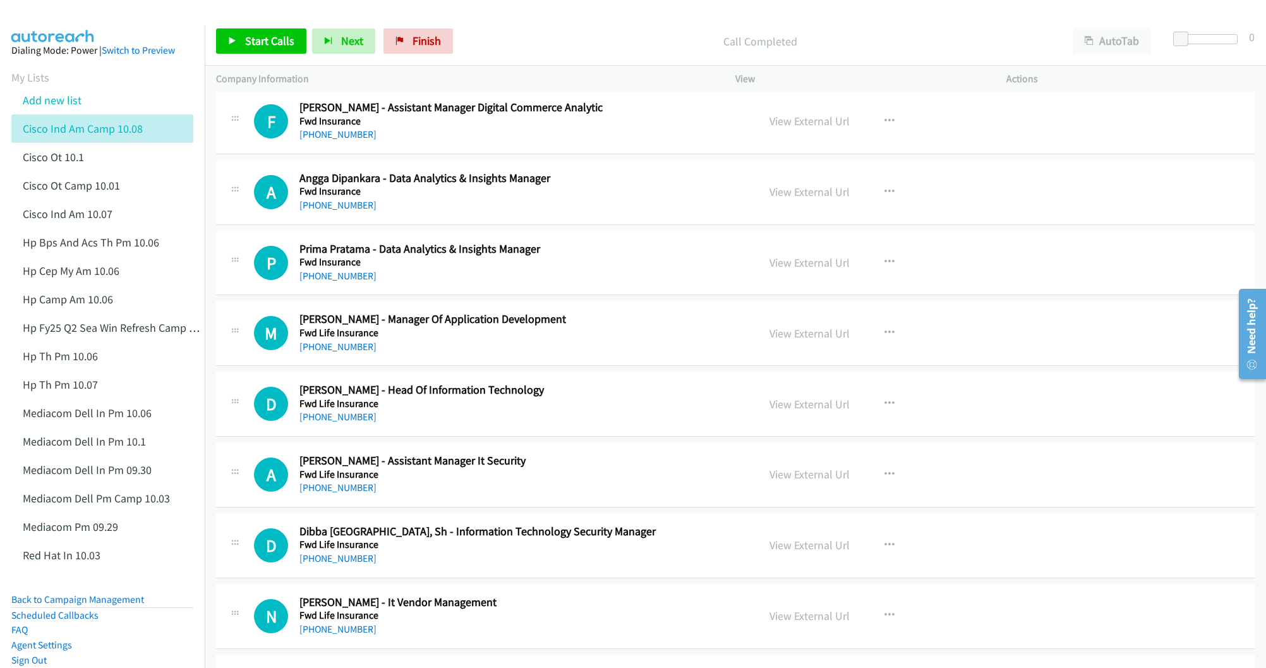
scroll to position [2937, 0]
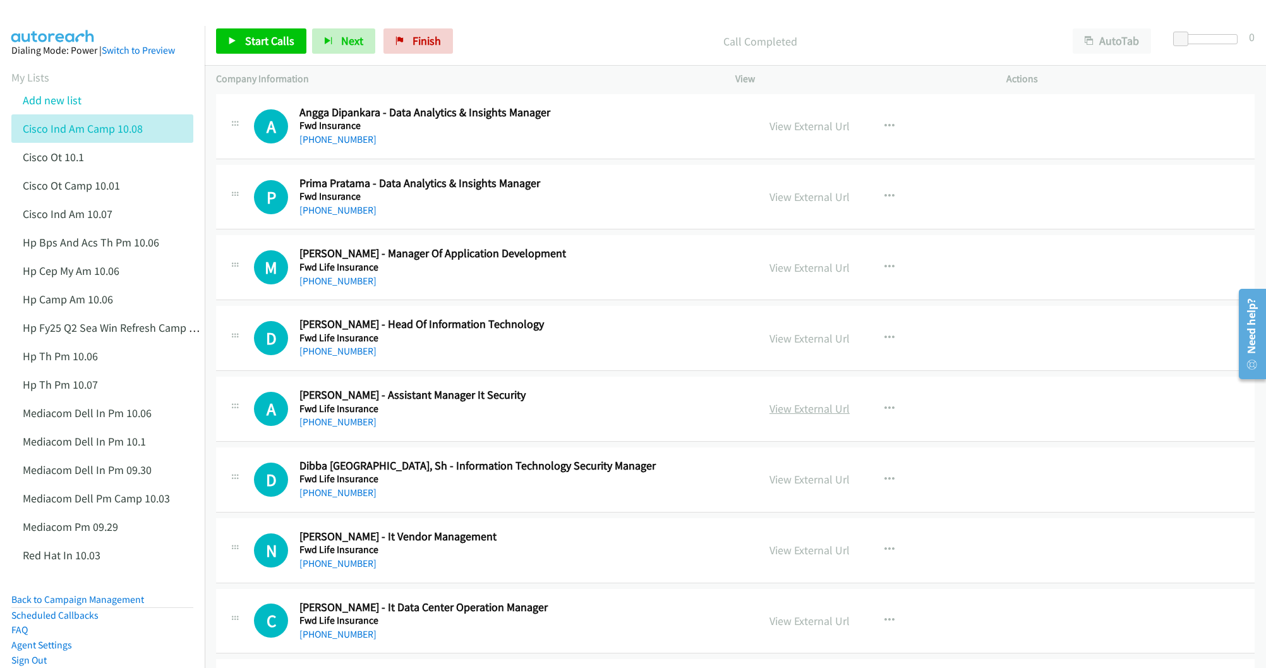
click at [782, 416] on link "View External Url" at bounding box center [809, 408] width 80 height 15
click at [796, 486] on link "View External Url" at bounding box center [809, 479] width 80 height 15
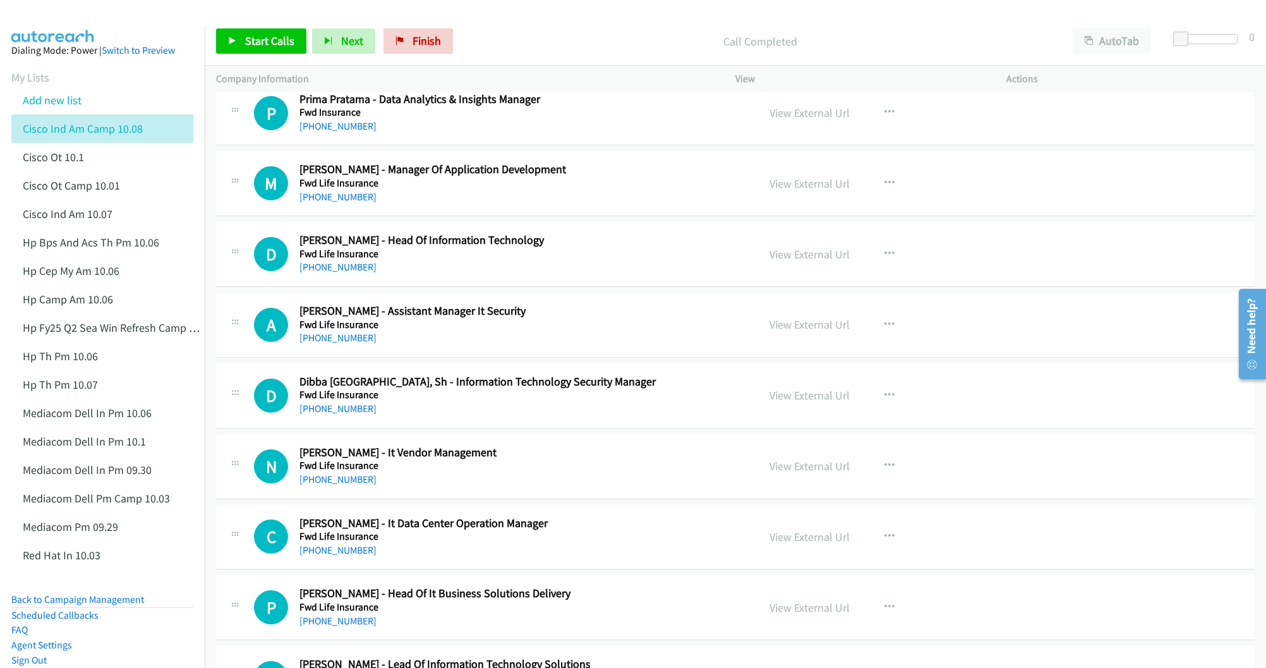
scroll to position [3031, 0]
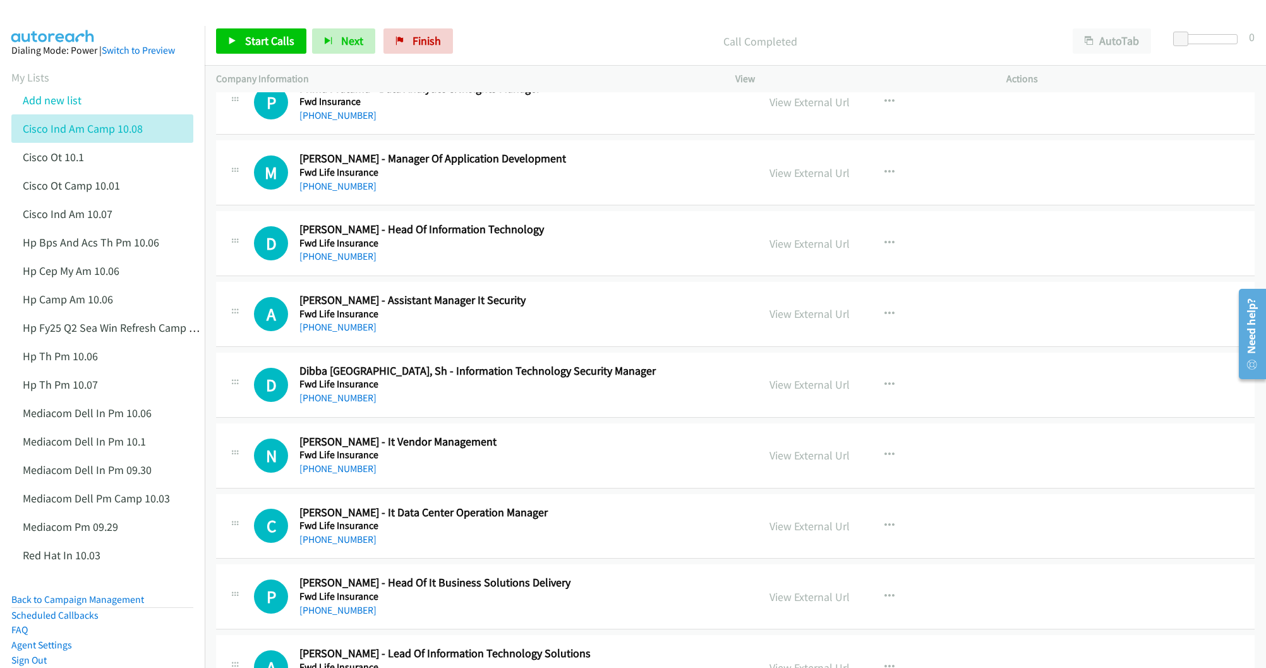
drag, startPoint x: 781, startPoint y: 543, endPoint x: 707, endPoint y: 543, distance: 73.9
click at [798, 533] on link "View External Url" at bounding box center [809, 526] width 80 height 15
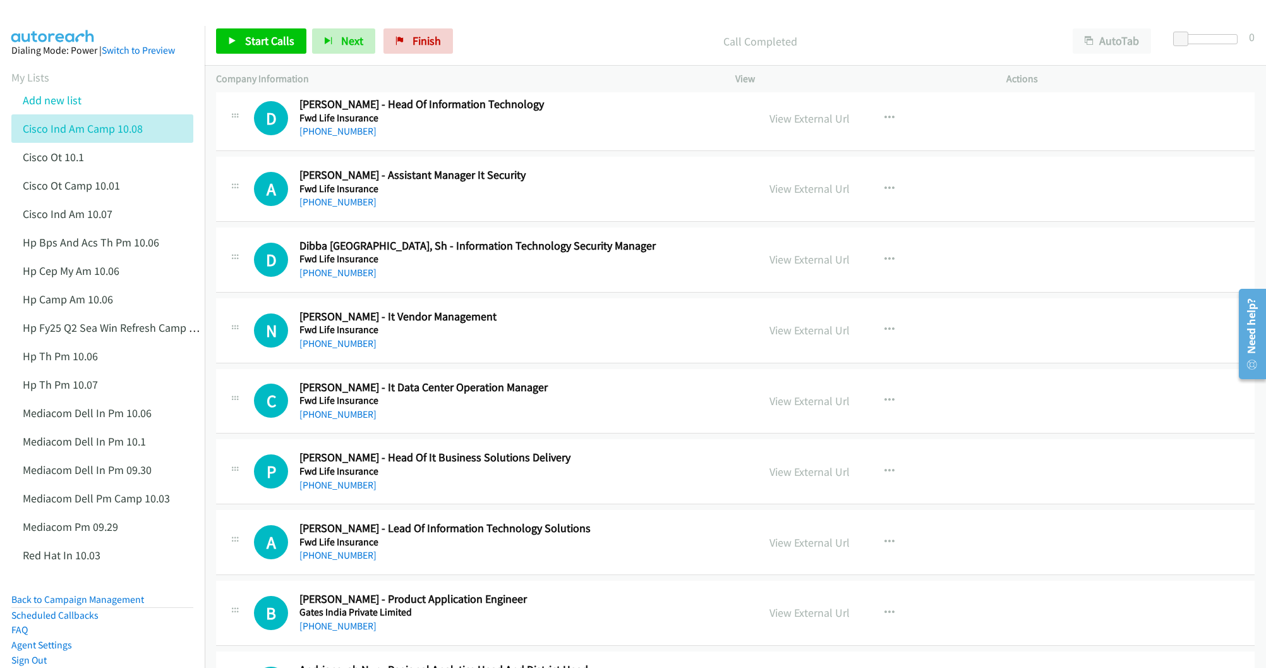
scroll to position [3221, 0]
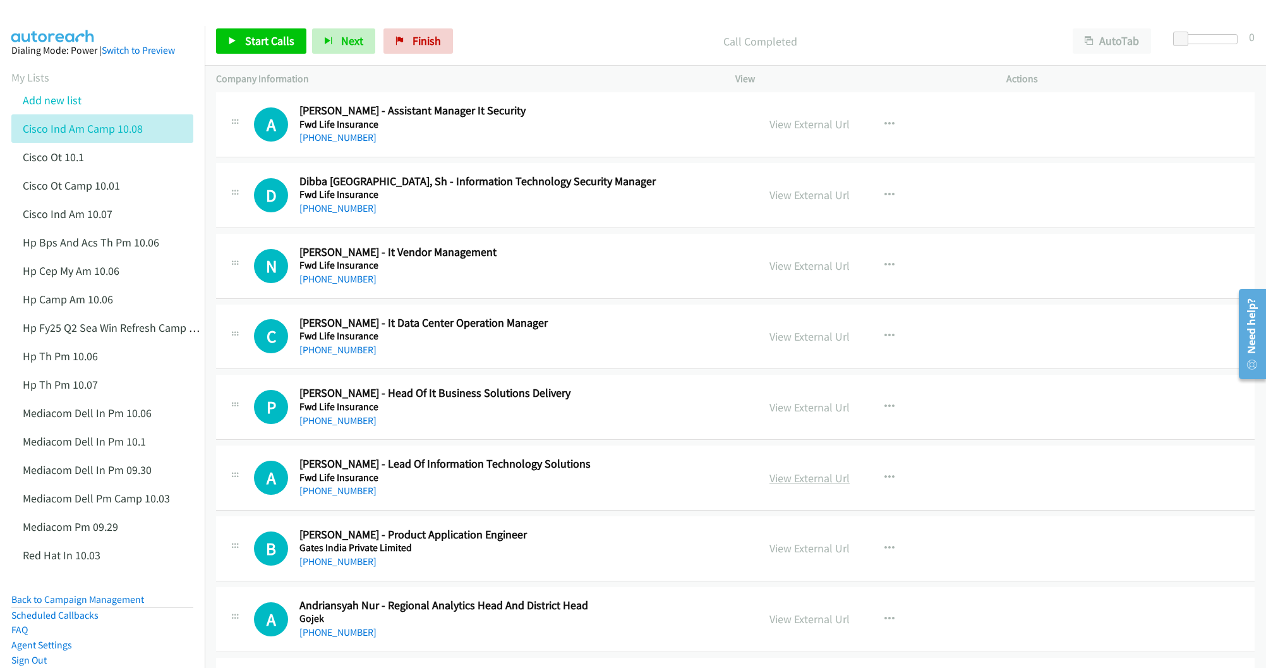
click at [792, 485] on link "View External Url" at bounding box center [809, 478] width 80 height 15
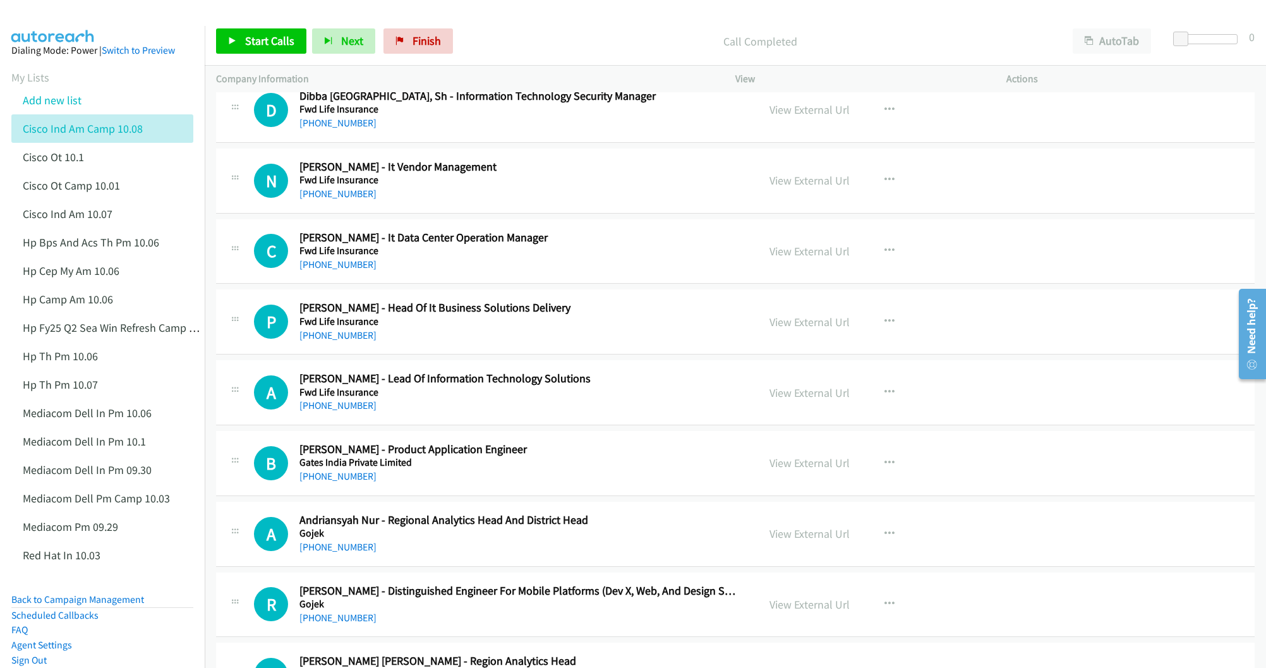
scroll to position [3316, 0]
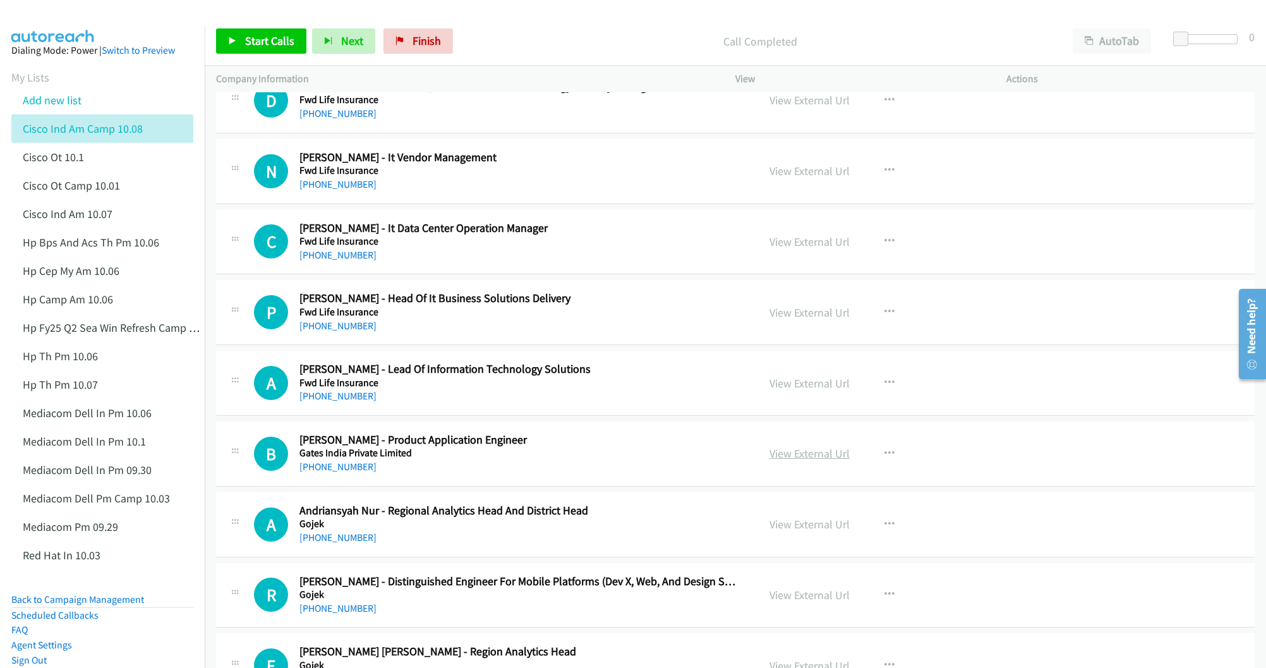
click at [796, 460] on link "View External Url" at bounding box center [809, 453] width 80 height 15
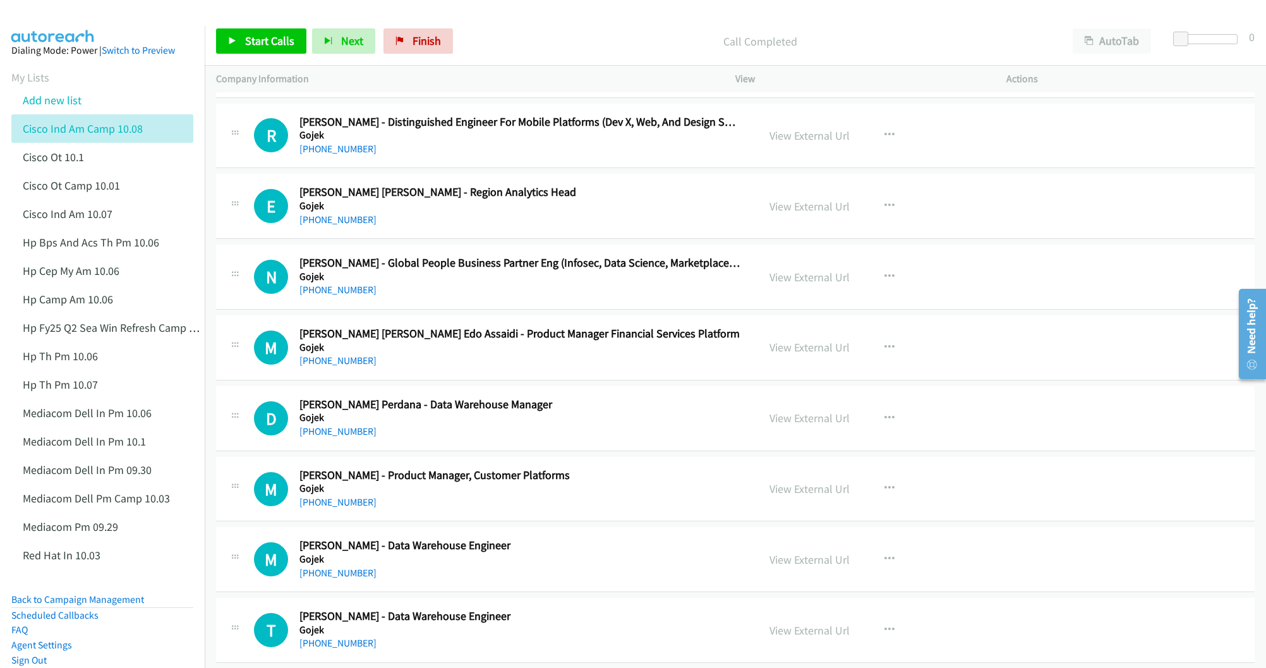
scroll to position [3789, 0]
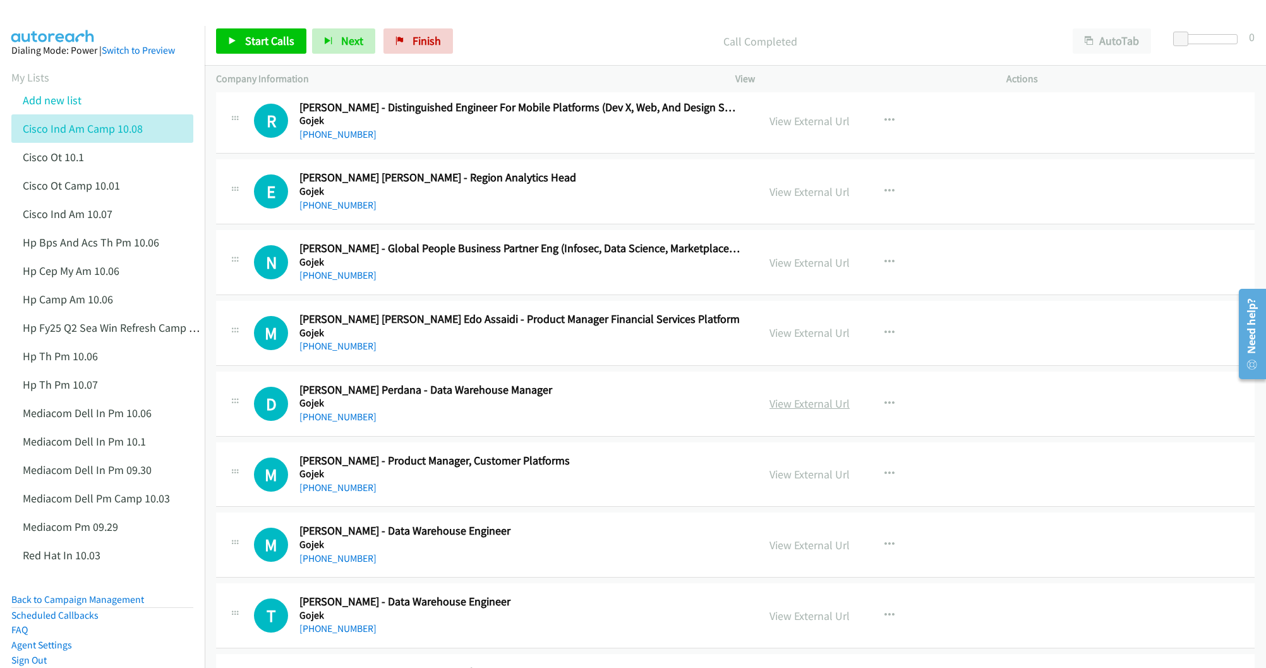
click at [788, 411] on link "View External Url" at bounding box center [809, 403] width 80 height 15
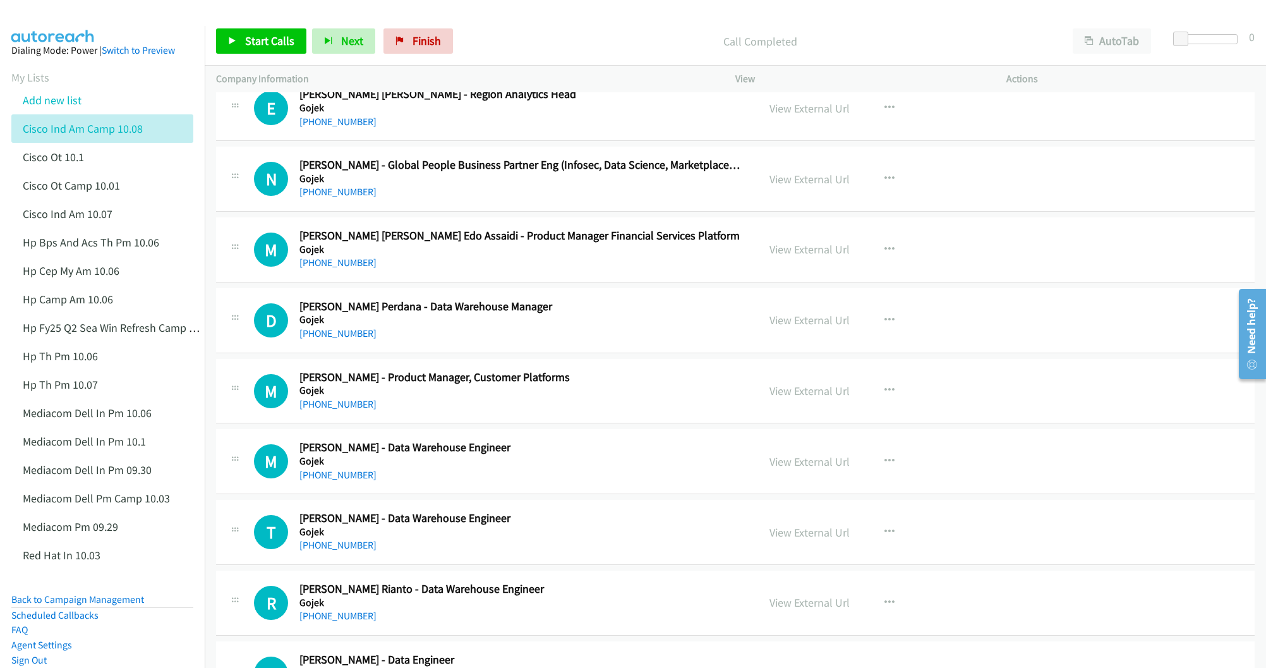
scroll to position [3884, 0]
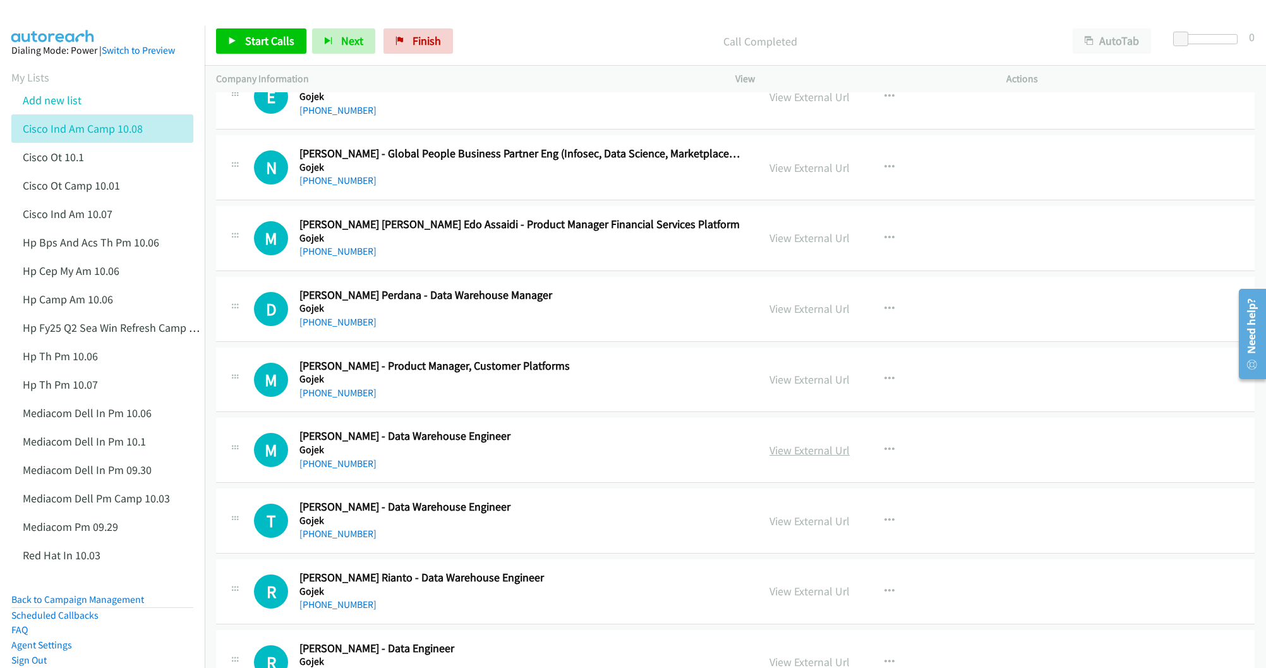
click at [803, 457] on link "View External Url" at bounding box center [809, 450] width 80 height 15
click at [784, 528] on link "View External Url" at bounding box center [809, 520] width 80 height 15
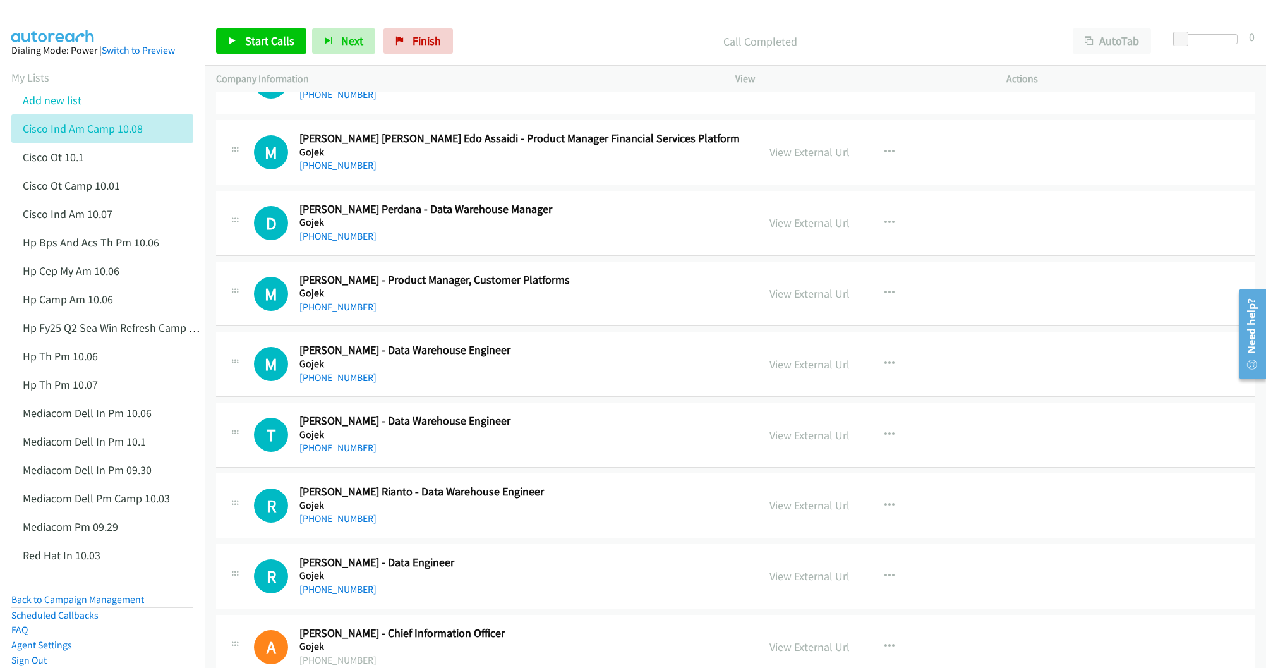
scroll to position [3979, 0]
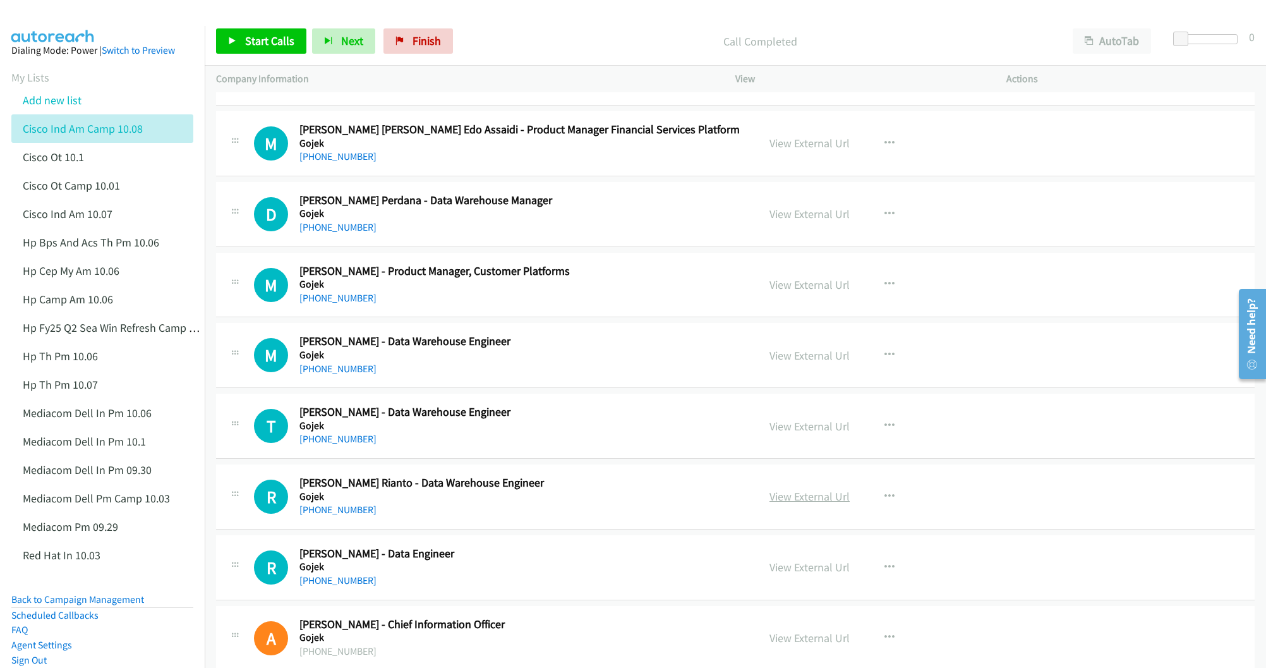
click at [781, 503] on link "View External Url" at bounding box center [809, 496] width 80 height 15
click at [792, 574] on link "View External Url" at bounding box center [809, 567] width 80 height 15
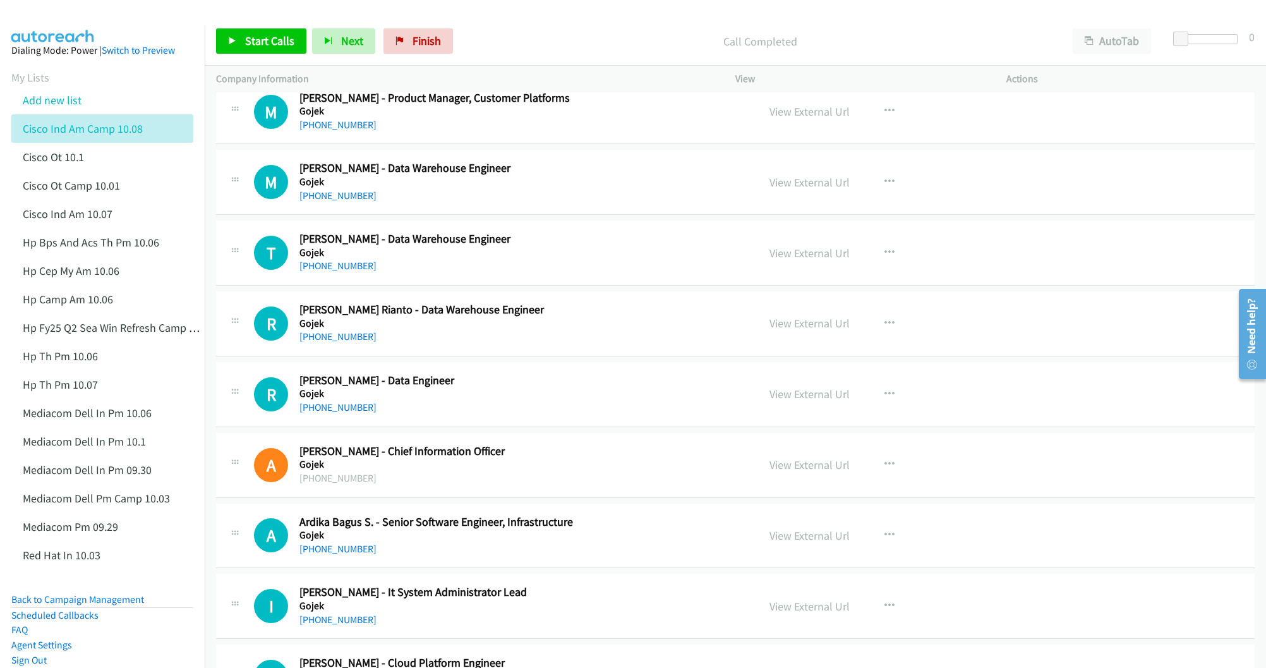
scroll to position [4168, 0]
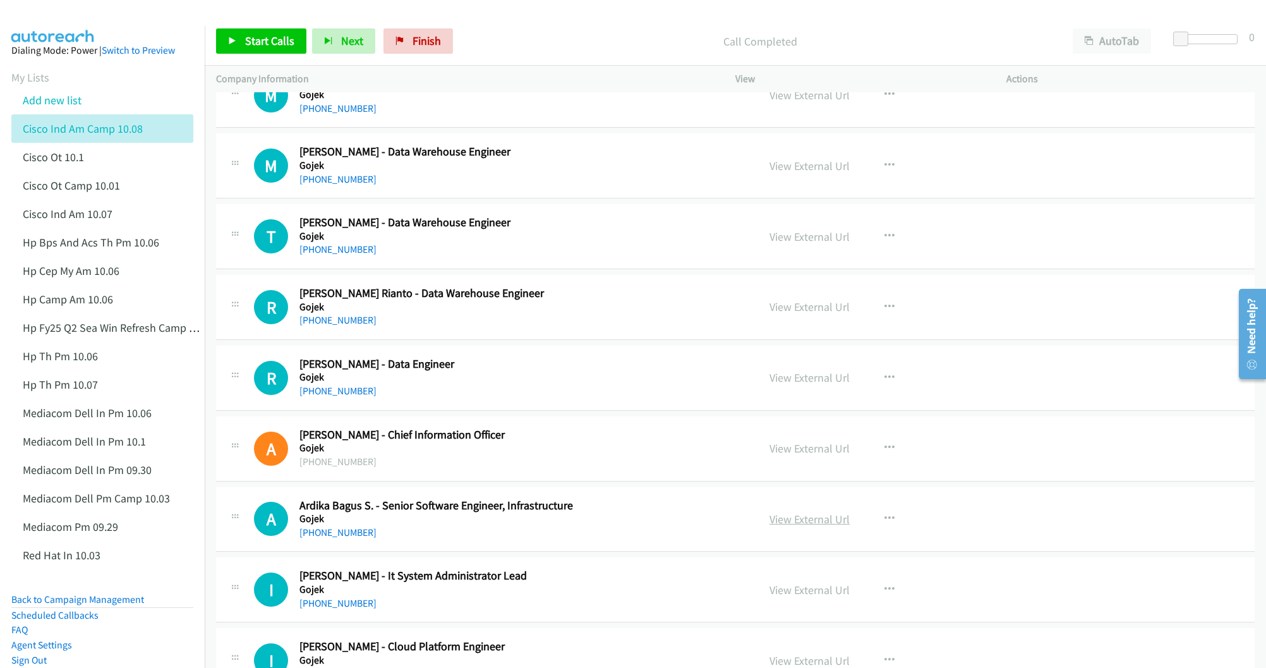
click at [771, 526] on link "View External Url" at bounding box center [809, 519] width 80 height 15
click at [791, 597] on link "View External Url" at bounding box center [809, 589] width 80 height 15
